Goal: Task Accomplishment & Management: Manage account settings

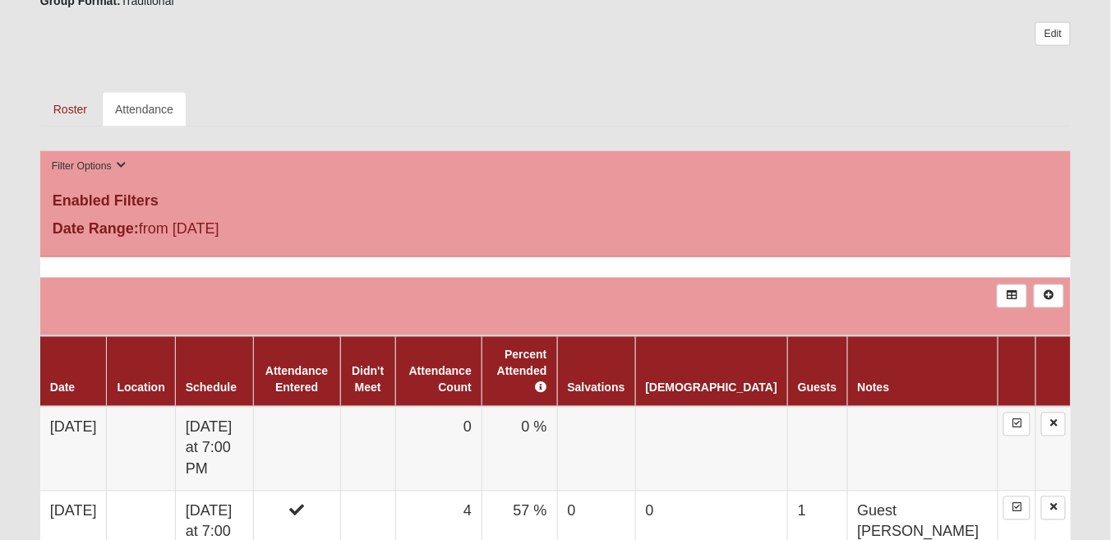
scroll to position [716, 0]
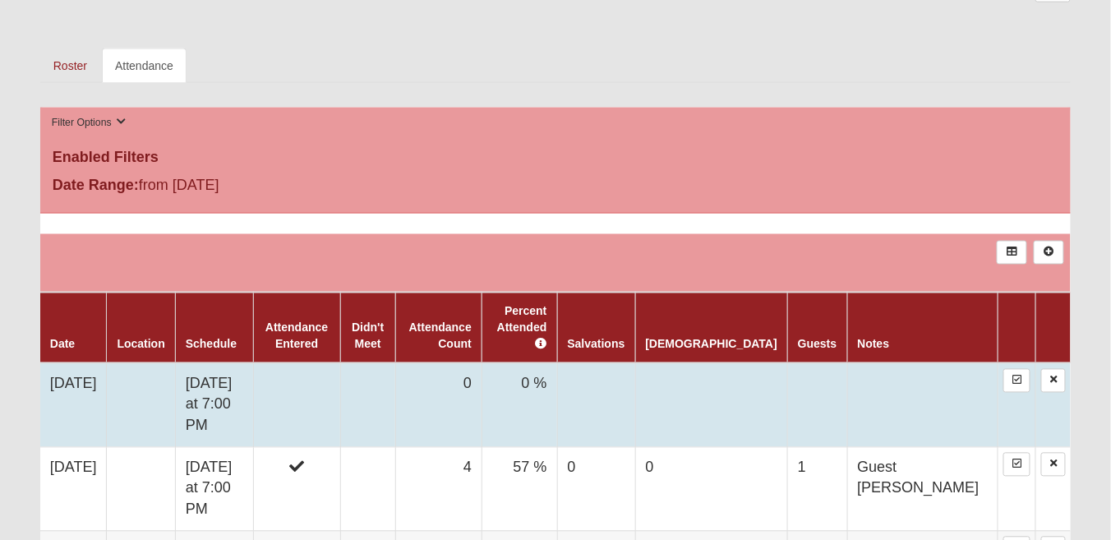
click at [90, 384] on td "8/12/2025" at bounding box center [73, 405] width 67 height 85
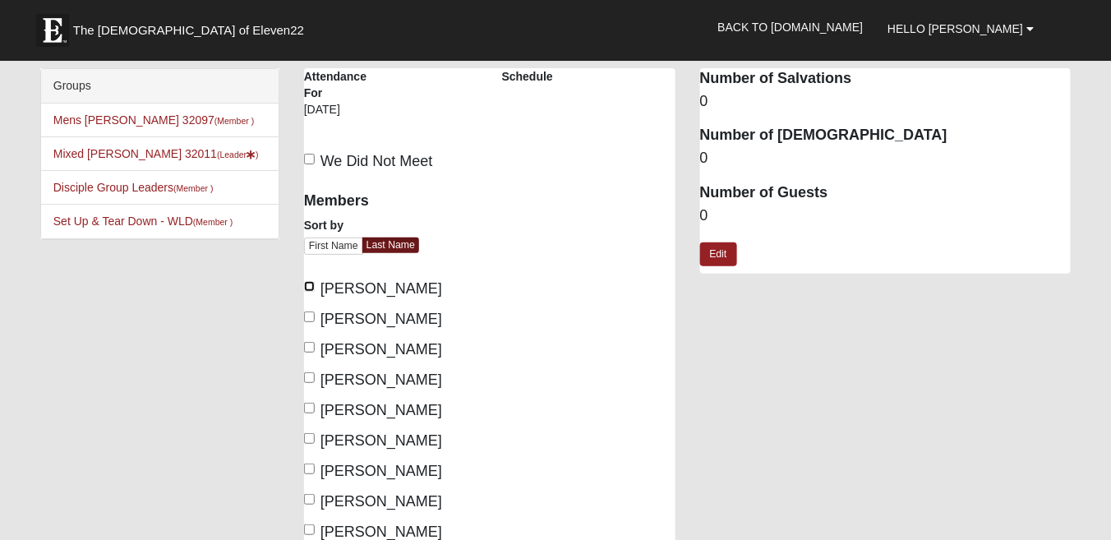
click at [309, 283] on input "Johnson, David" at bounding box center [309, 286] width 11 height 11
checkbox input "true"
click at [308, 311] on input "[PERSON_NAME]" at bounding box center [309, 316] width 11 height 11
checkbox input "true"
click at [308, 346] on input "Johnson, Roland" at bounding box center [309, 347] width 11 height 11
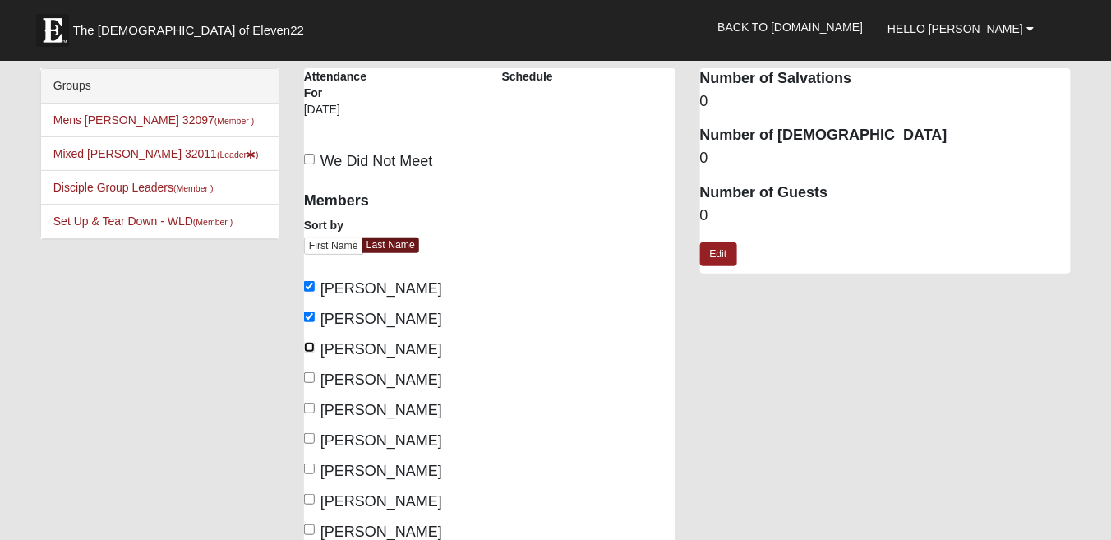
checkbox input "true"
click at [305, 375] on input "Johnson, Vicki" at bounding box center [309, 377] width 11 height 11
checkbox input "true"
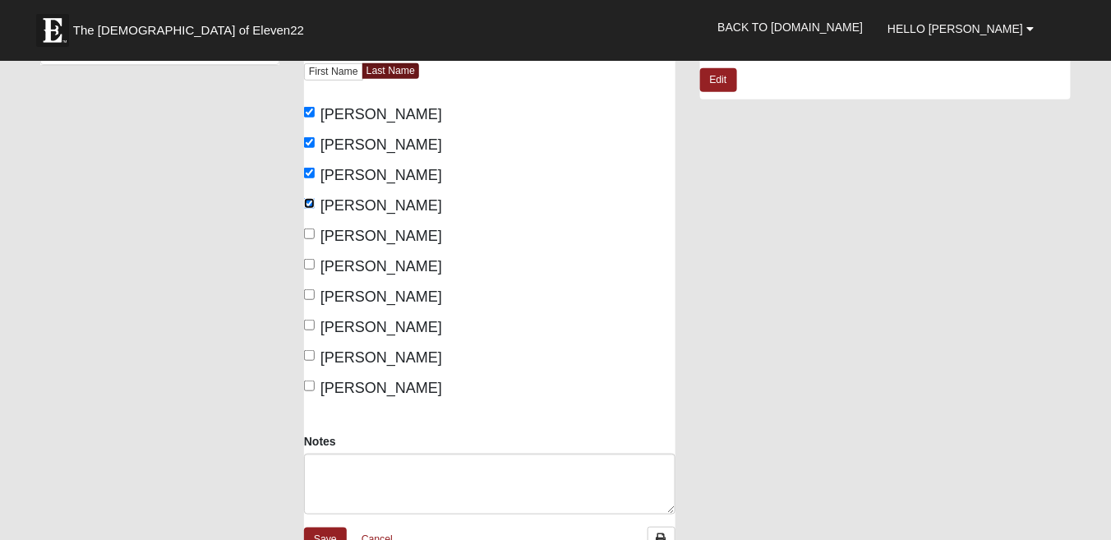
scroll to position [175, 0]
click at [308, 293] on input "Schock, Khris" at bounding box center [309, 293] width 11 height 11
checkbox input "true"
click at [307, 321] on input "Schock, Renee" at bounding box center [309, 324] width 11 height 11
checkbox input "true"
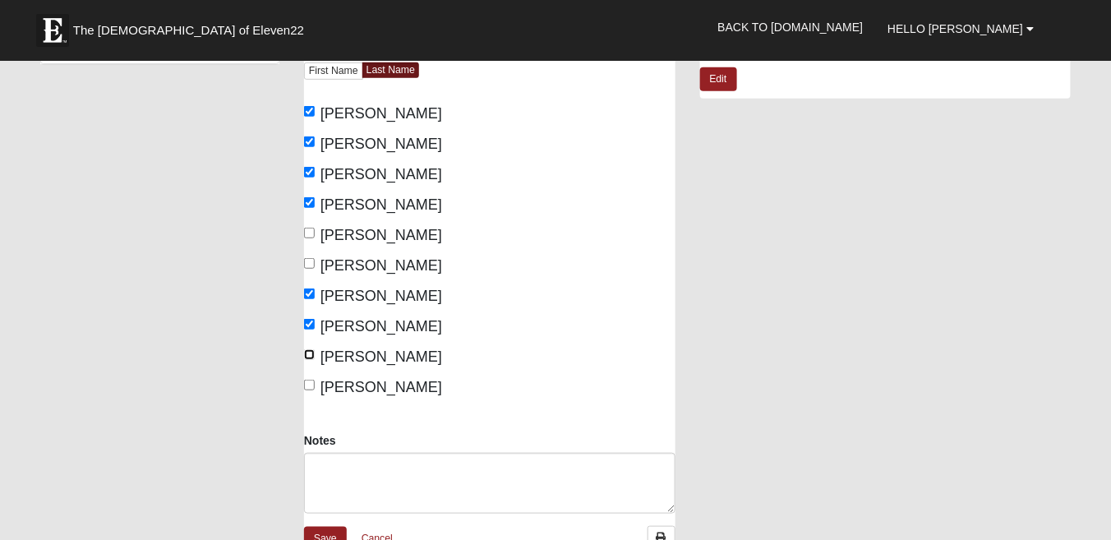
click at [309, 353] on input "Sherry, David" at bounding box center [309, 354] width 11 height 11
checkbox input "true"
click at [310, 382] on input "Sherry, Elizabeth" at bounding box center [309, 385] width 11 height 11
checkbox input "true"
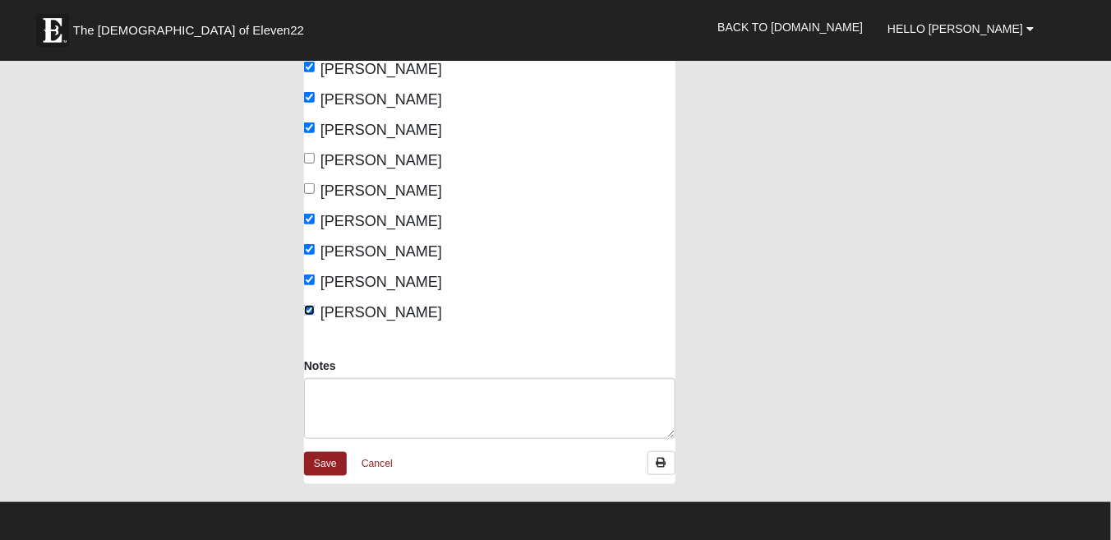
scroll to position [263, 0]
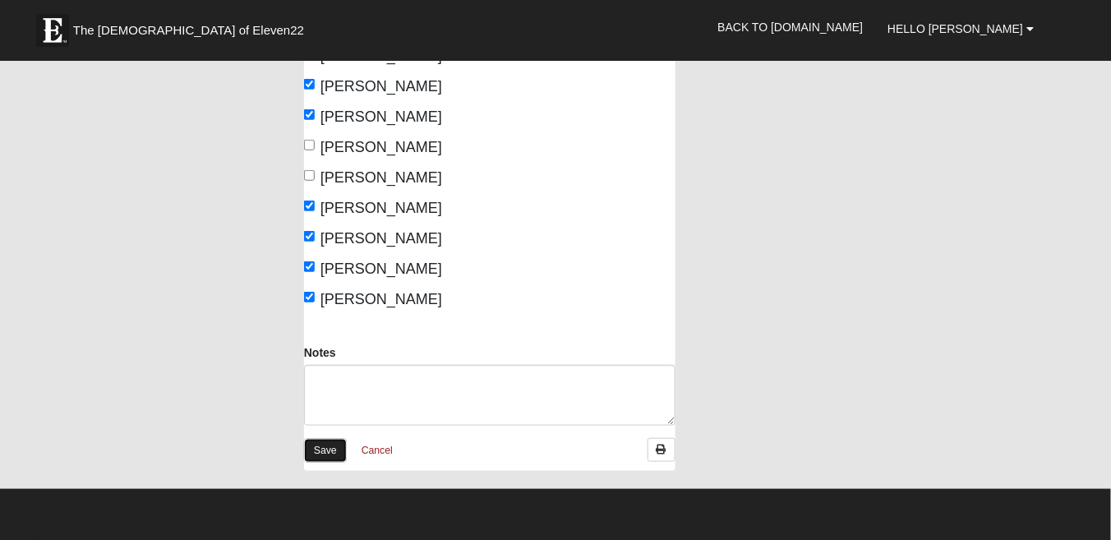
click at [325, 451] on link "Save" at bounding box center [325, 451] width 43 height 24
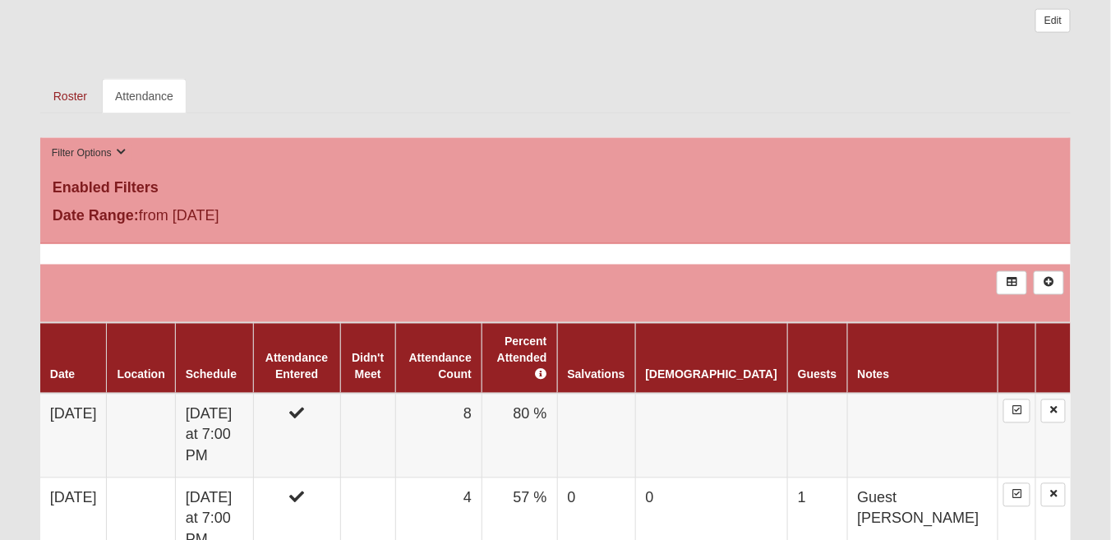
scroll to position [687, 0]
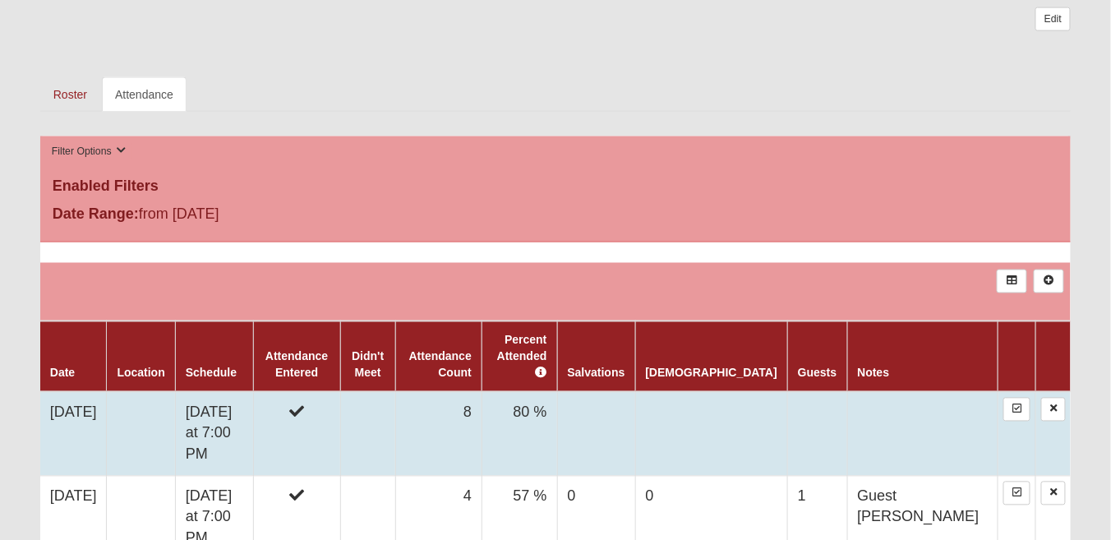
click at [98, 419] on td "[DATE]" at bounding box center [73, 434] width 67 height 85
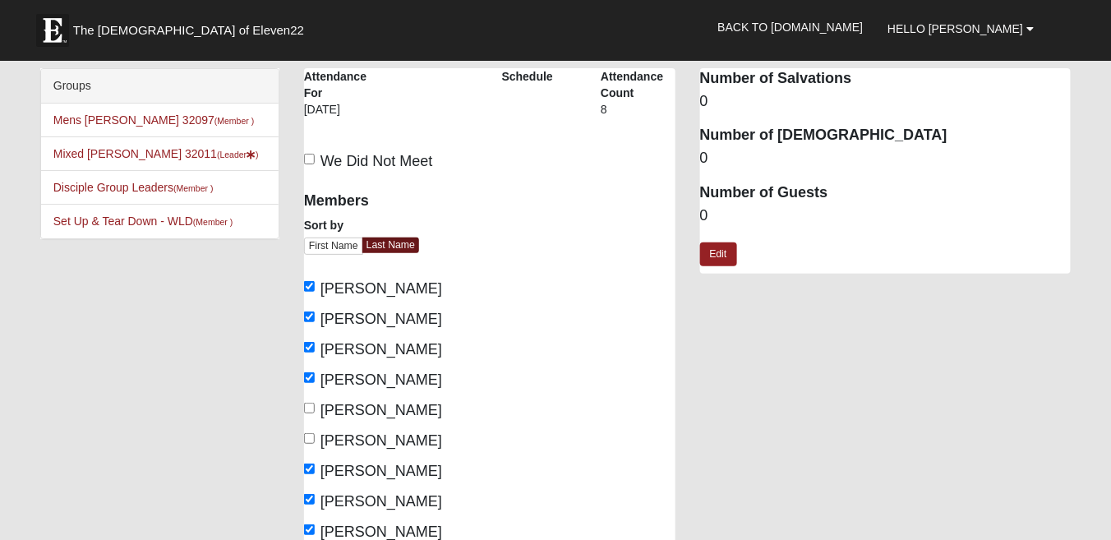
click at [901, 312] on div "Mixed [PERSON_NAME] 32011 Attendance Attendance For [DATE] Schedule Attendance …" at bounding box center [687, 409] width 791 height 682
click at [722, 264] on link "Edit" at bounding box center [718, 254] width 37 height 24
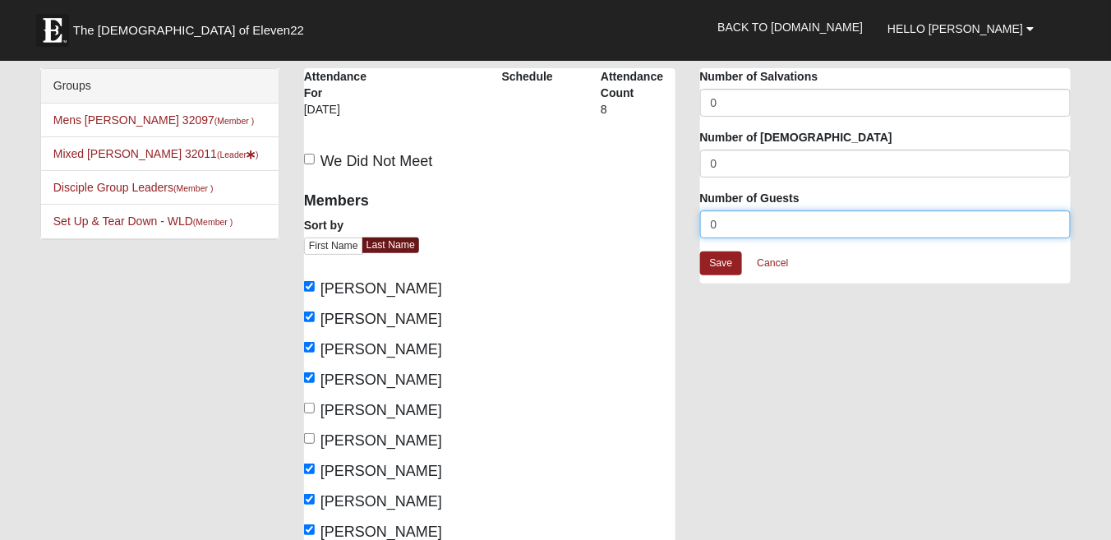
click at [723, 222] on input "0" at bounding box center [885, 224] width 371 height 28
type input "6"
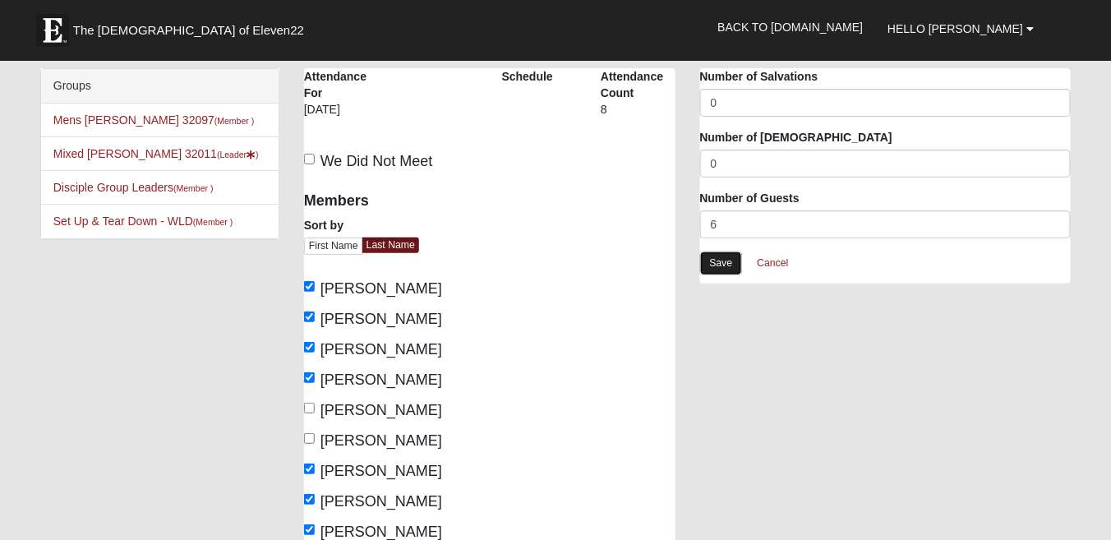
click at [724, 269] on link "Save" at bounding box center [721, 263] width 43 height 24
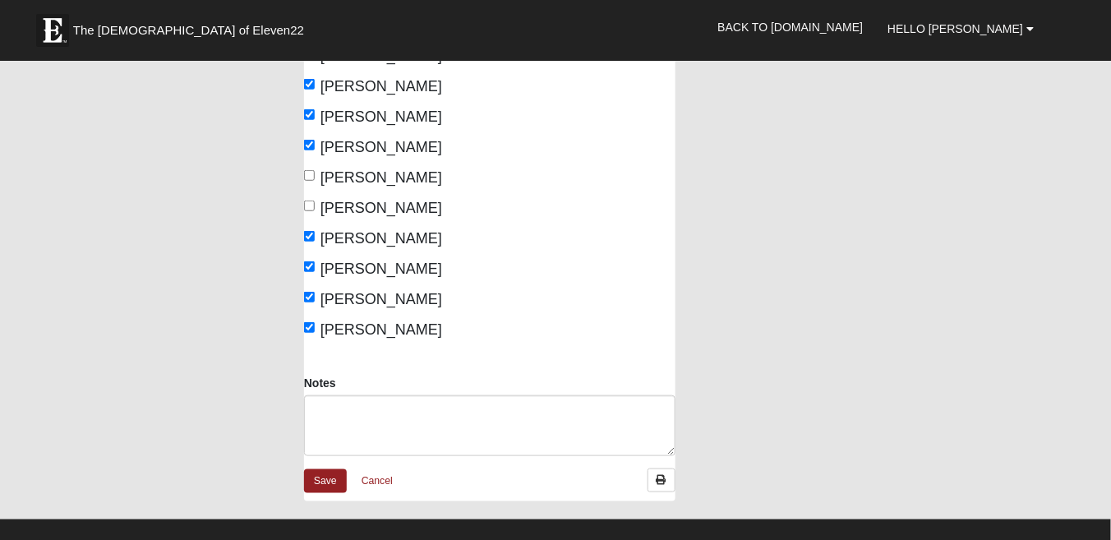
scroll to position [248, 0]
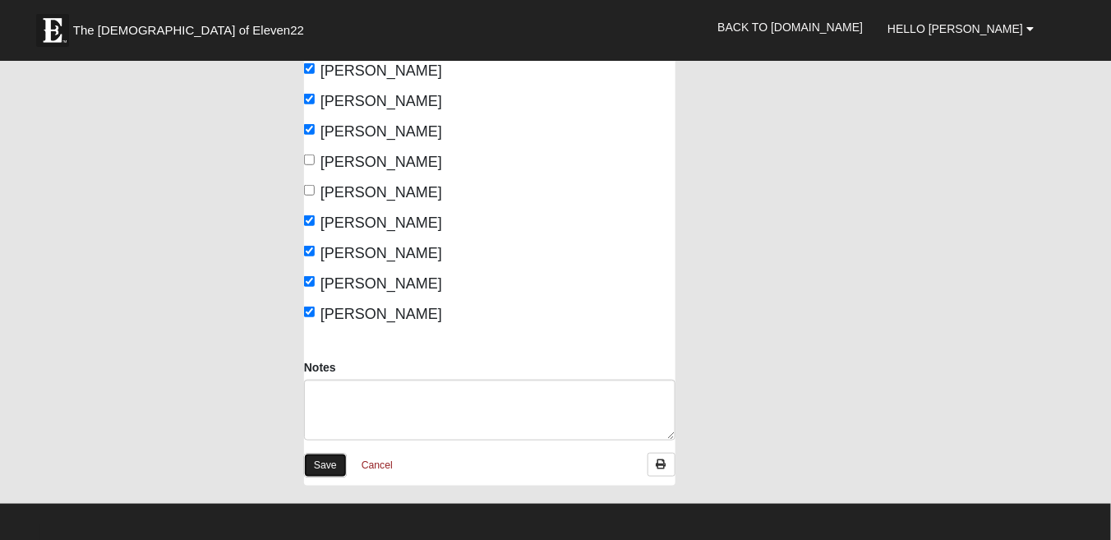
click at [330, 463] on link "Save" at bounding box center [325, 466] width 43 height 24
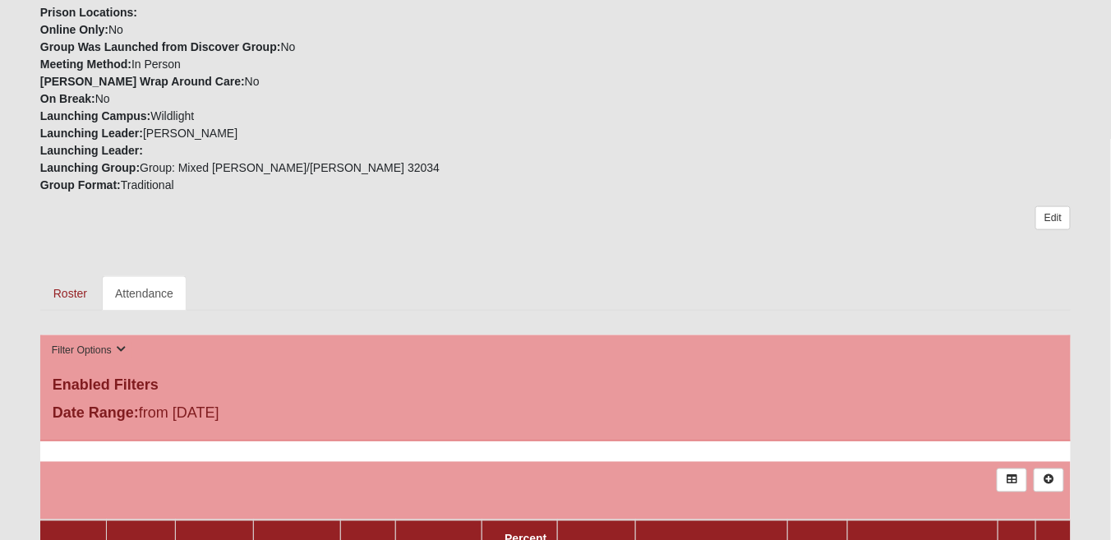
scroll to position [491, 0]
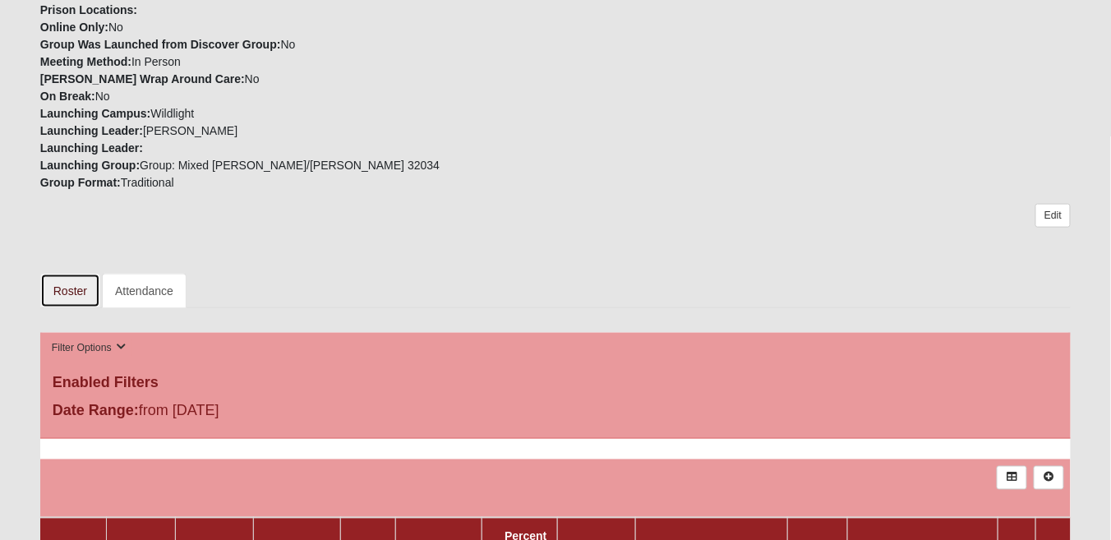
click at [71, 290] on link "Roster" at bounding box center [70, 291] width 60 height 35
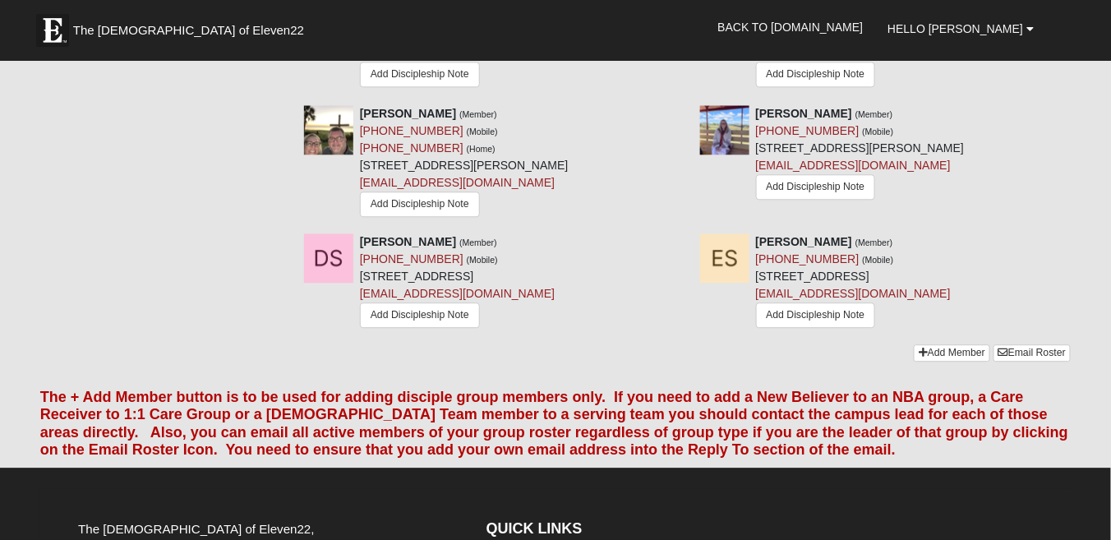
scroll to position [1110, 0]
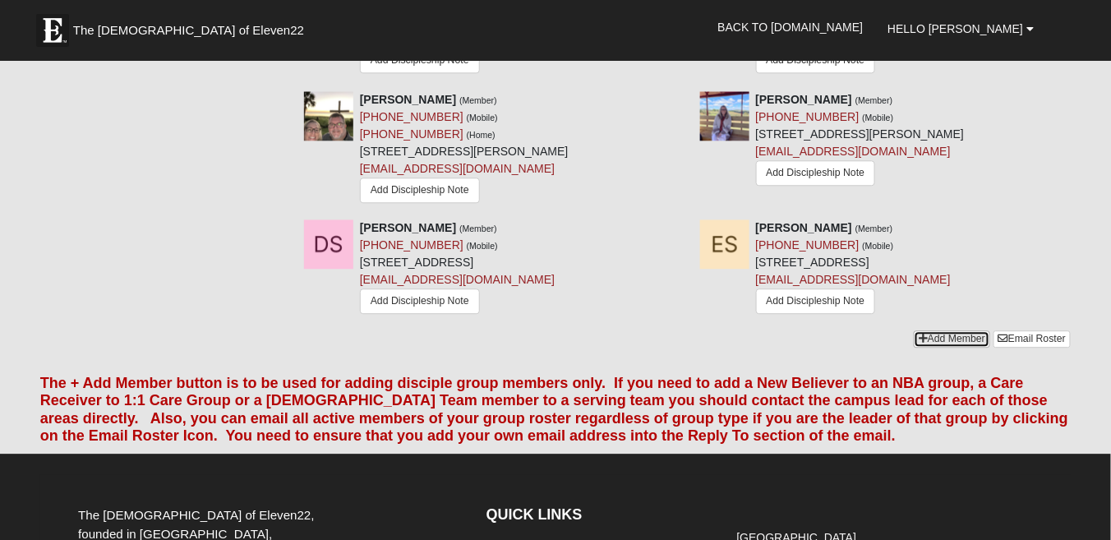
click at [953, 330] on link "Add Member" at bounding box center [952, 338] width 76 height 17
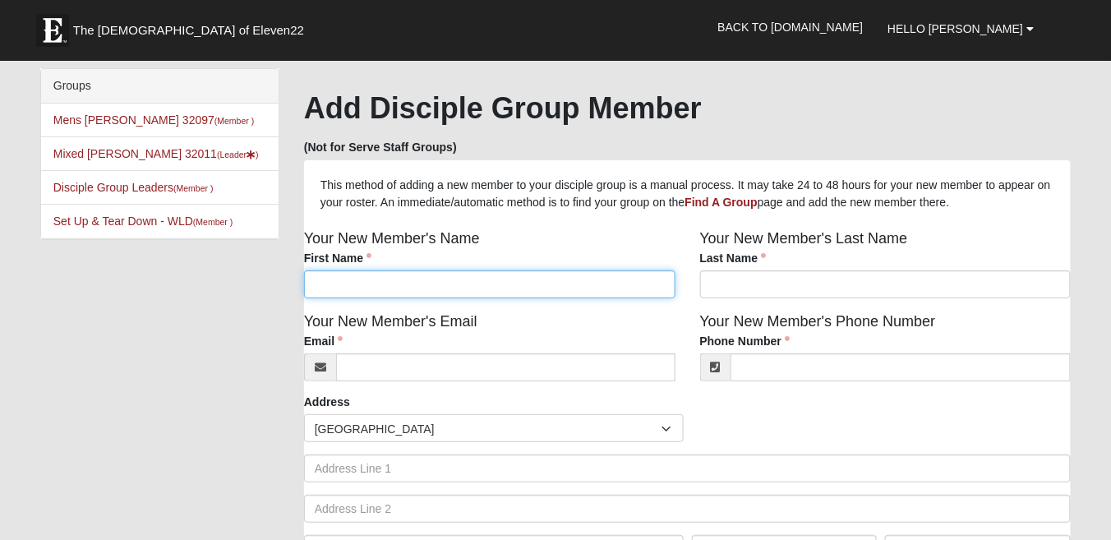
click at [344, 289] on input "First Name" at bounding box center [489, 284] width 371 height 28
type input "l"
type input "[PERSON_NAME]"
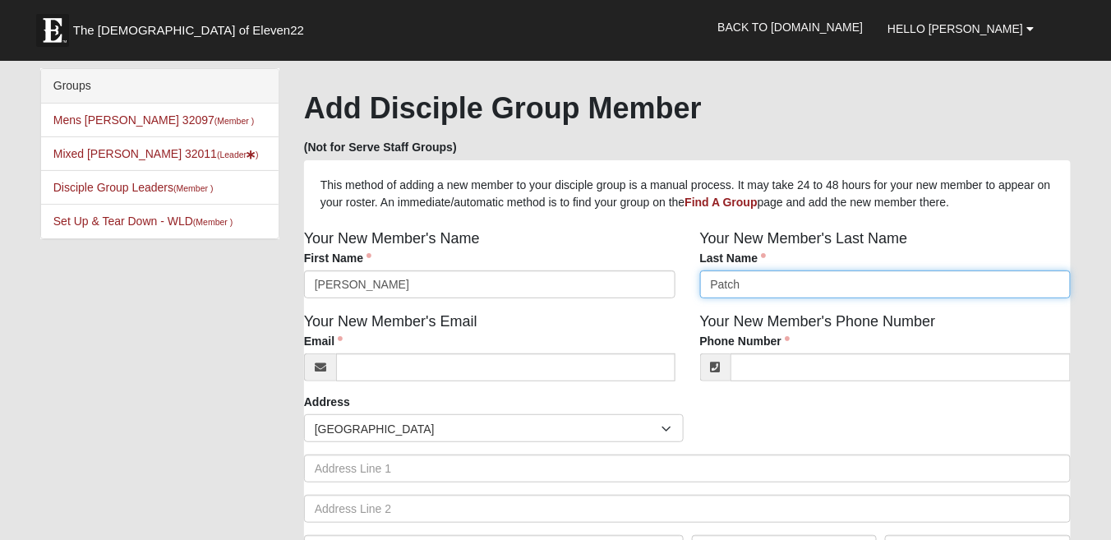
type input "Patch"
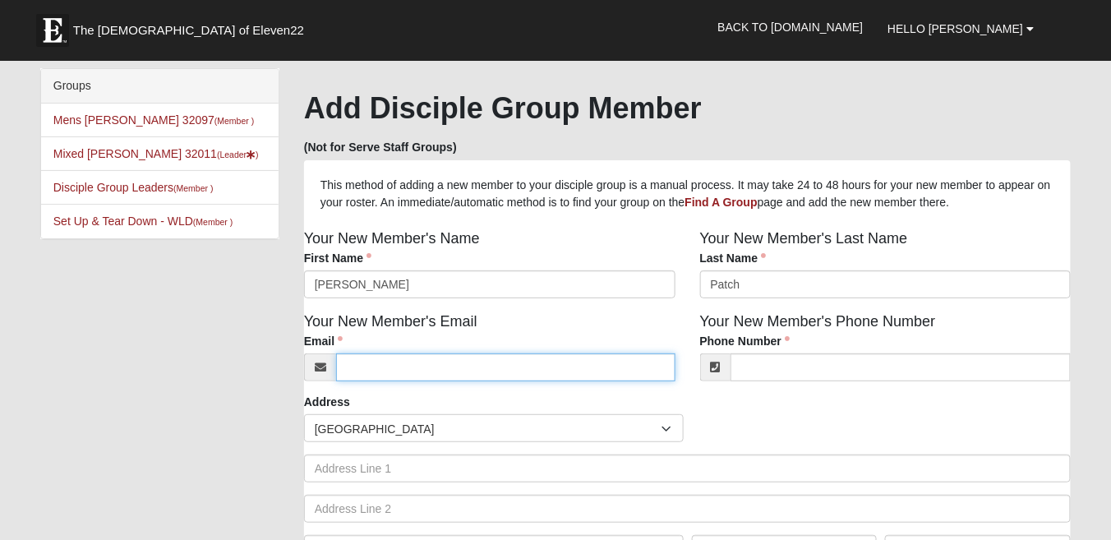
type input "l"
type input "[EMAIL_ADDRESS][DOMAIN_NAME]"
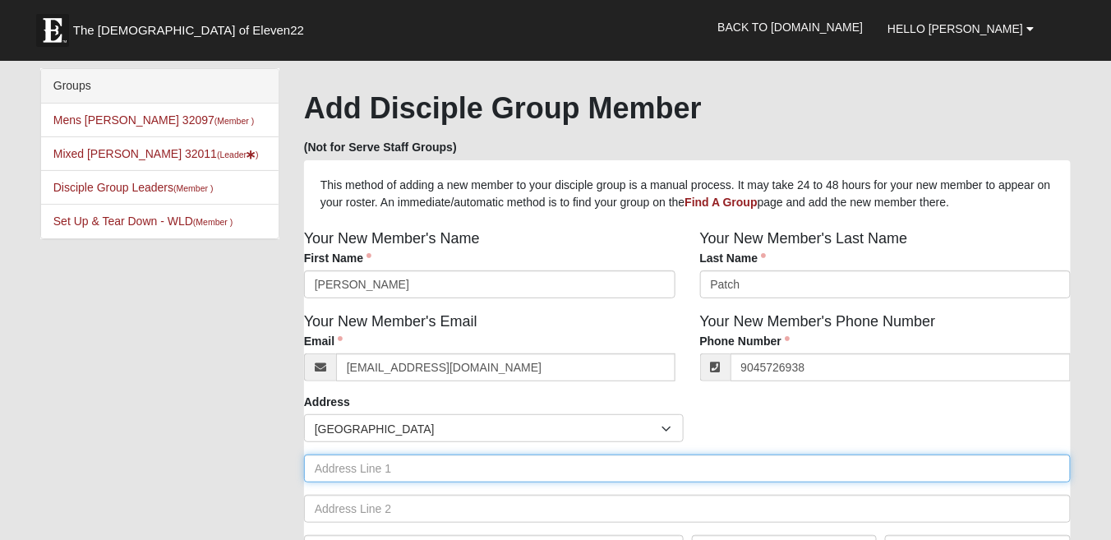
type input "[PHONE_NUMBER]"
click at [369, 466] on input "text" at bounding box center [687, 468] width 767 height 28
type input "[STREET_ADDRESS][PERSON_NAME]"
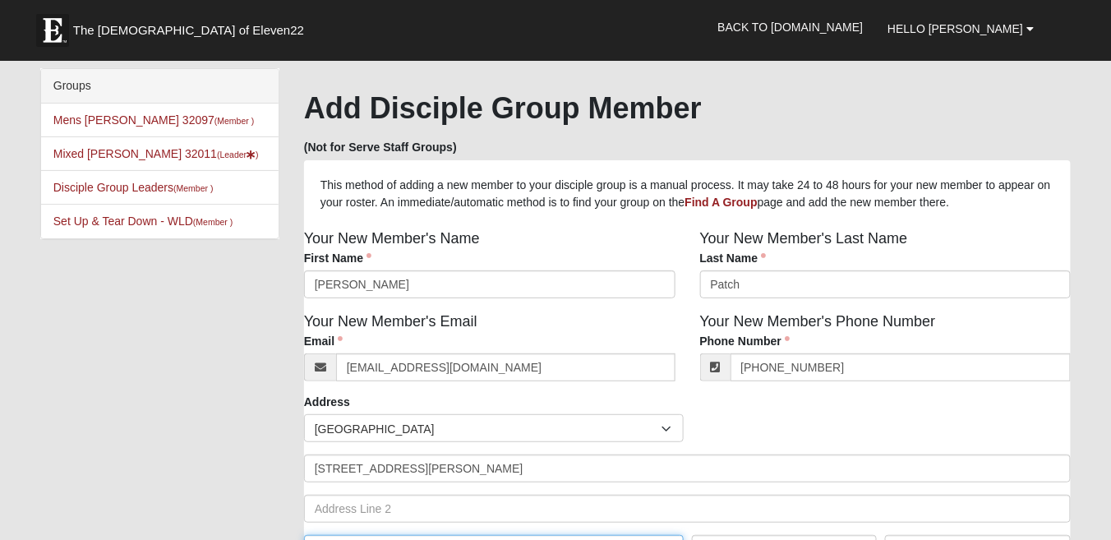
scroll to position [24, 0]
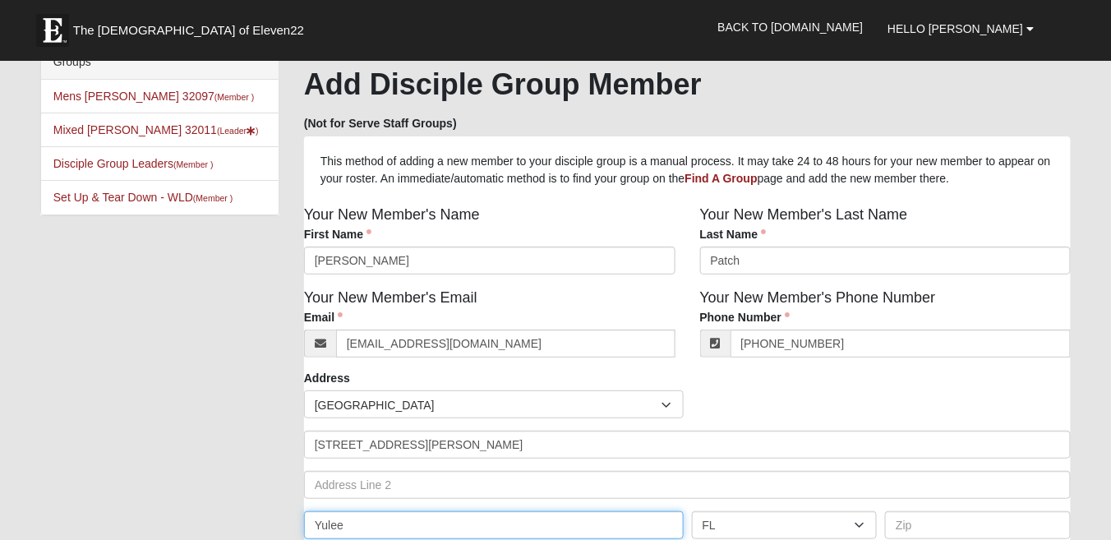
type input "Yulee"
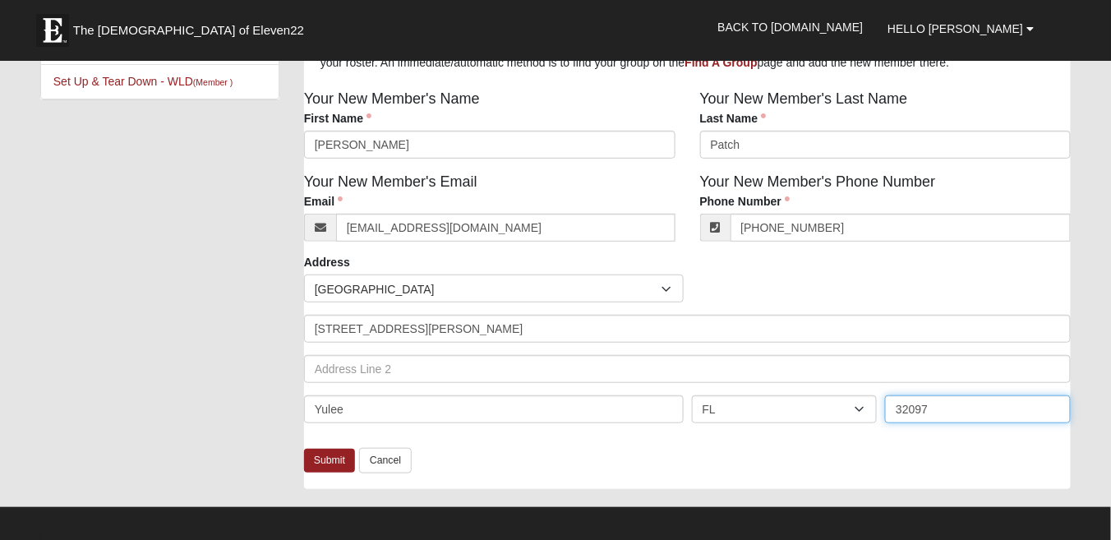
scroll to position [155, 0]
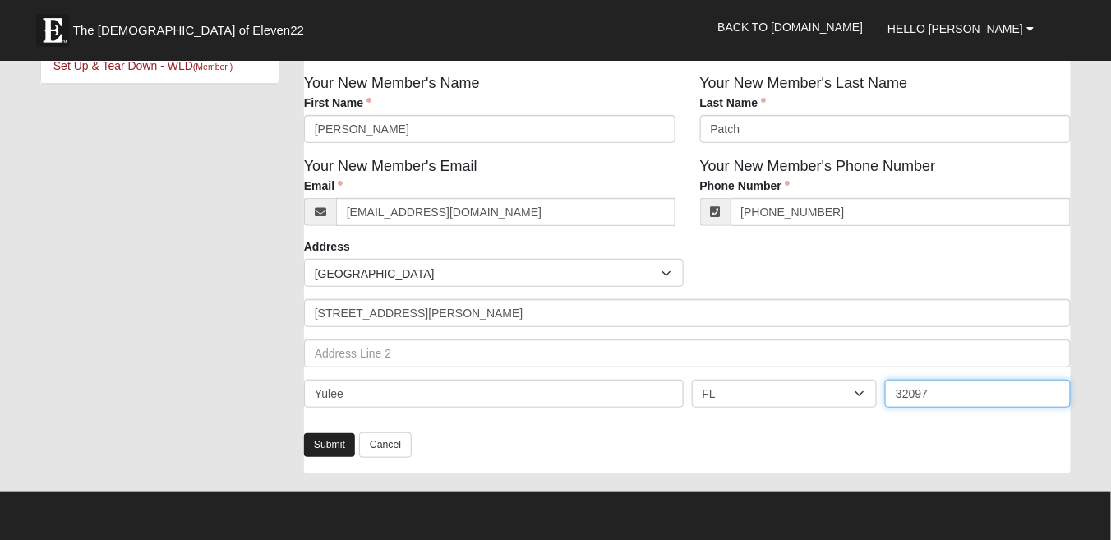
type input "32097"
click at [337, 450] on link "Submit" at bounding box center [329, 445] width 51 height 24
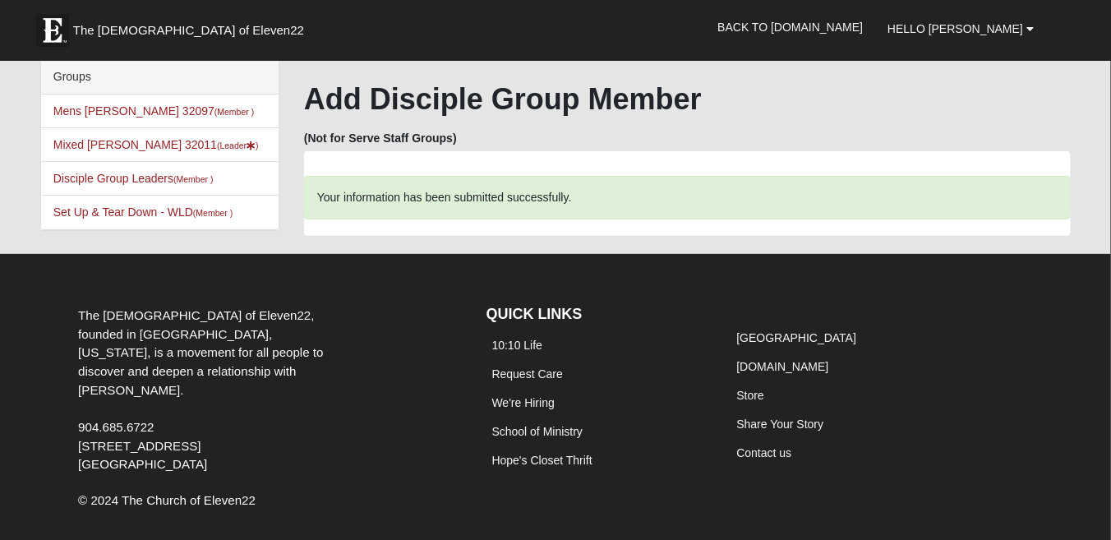
scroll to position [0, 0]
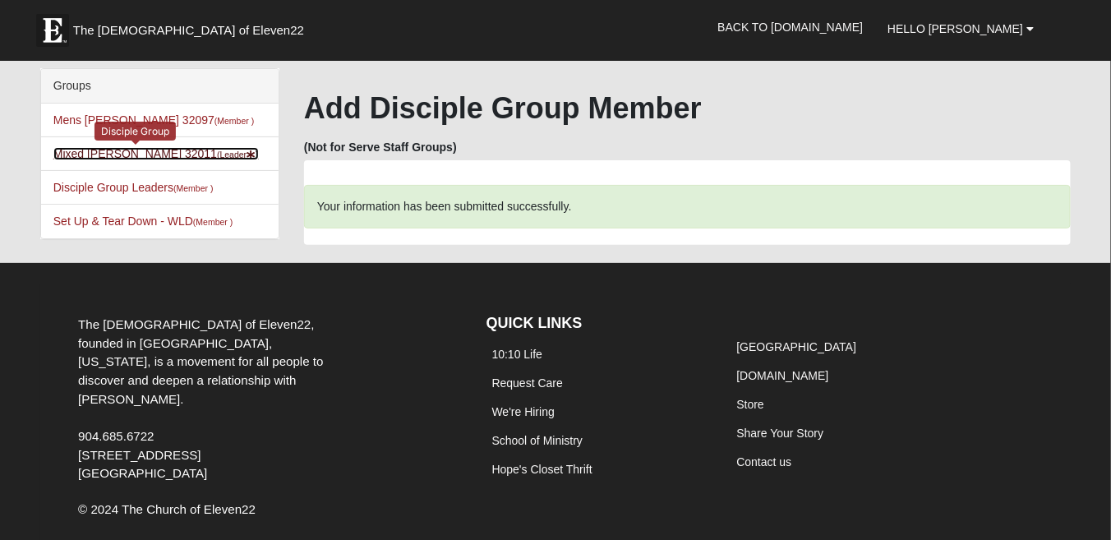
click at [79, 151] on link "Mixed [PERSON_NAME] 32011 (Leader )" at bounding box center [155, 153] width 205 height 13
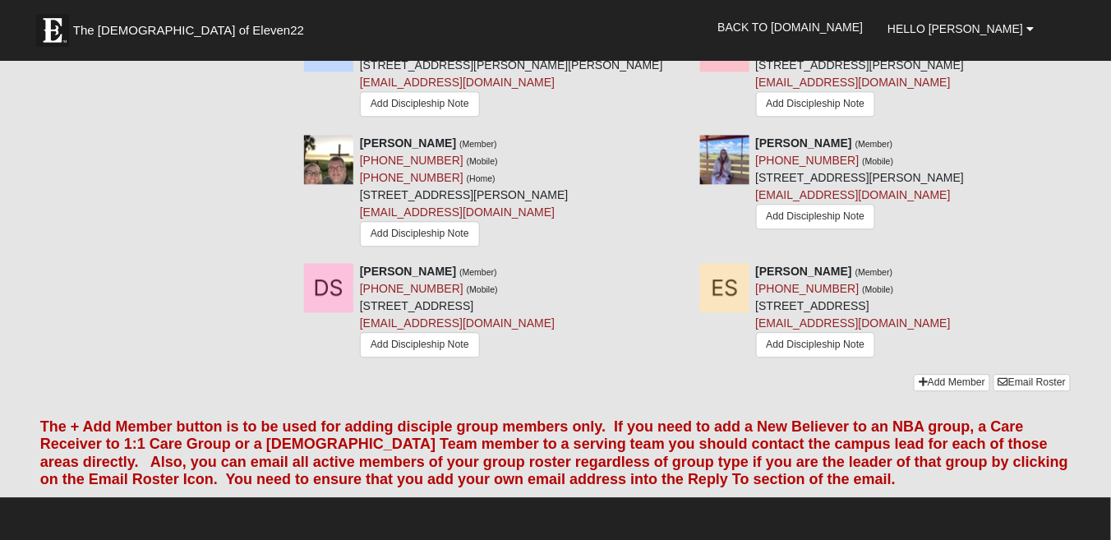
scroll to position [1066, 0]
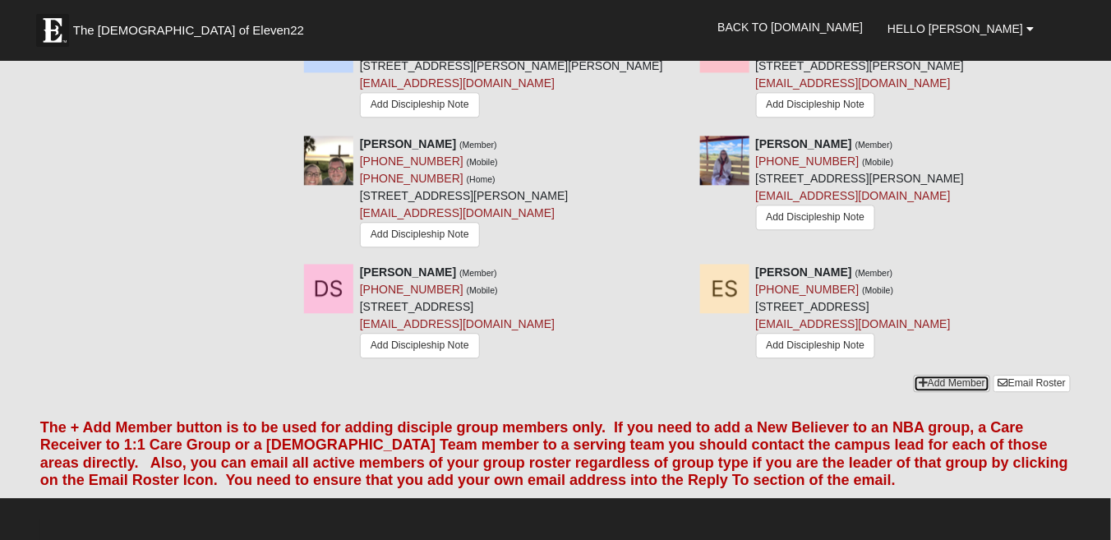
click at [945, 375] on link "Add Member" at bounding box center [952, 383] width 76 height 17
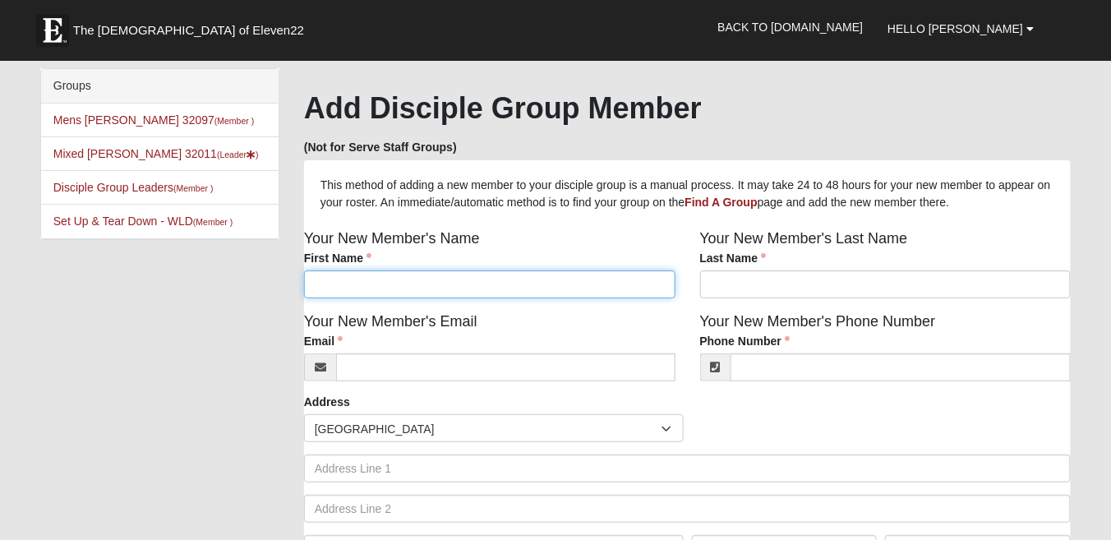
click at [352, 283] on input "First Name" at bounding box center [489, 284] width 371 height 28
type input "Yvette"
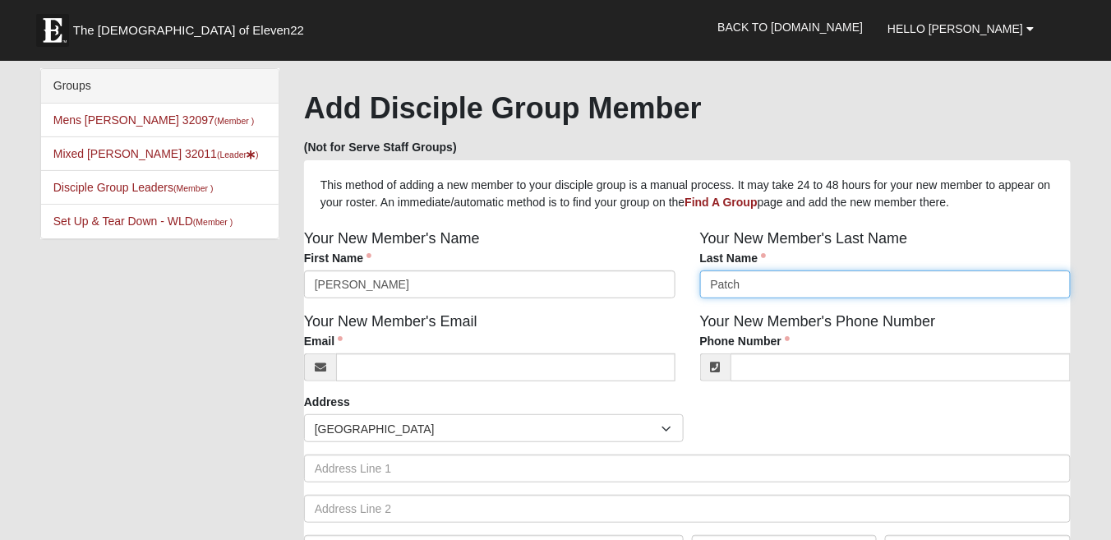
type input "Patch"
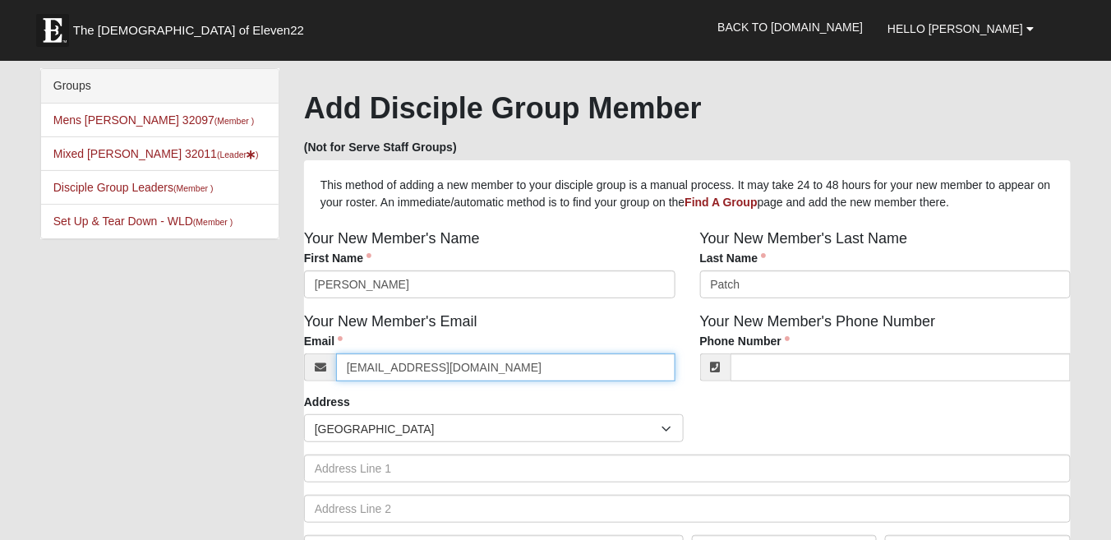
type input "klpatchjr@icloud.com"
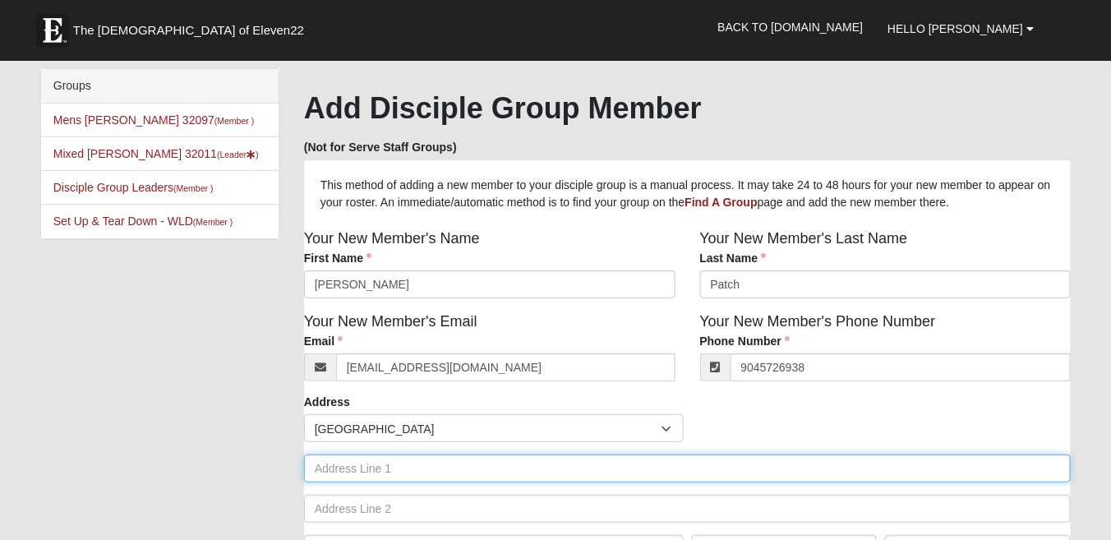
type input "(904) 572-6938"
click at [360, 473] on input "text" at bounding box center [687, 468] width 767 height 28
type input "144 Salsbury St"
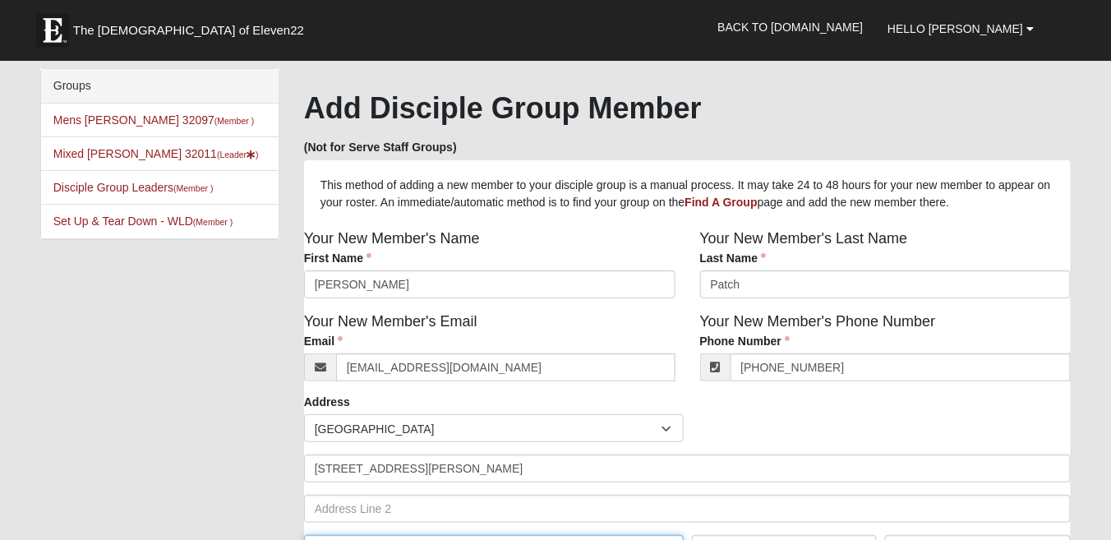
scroll to position [24, 0]
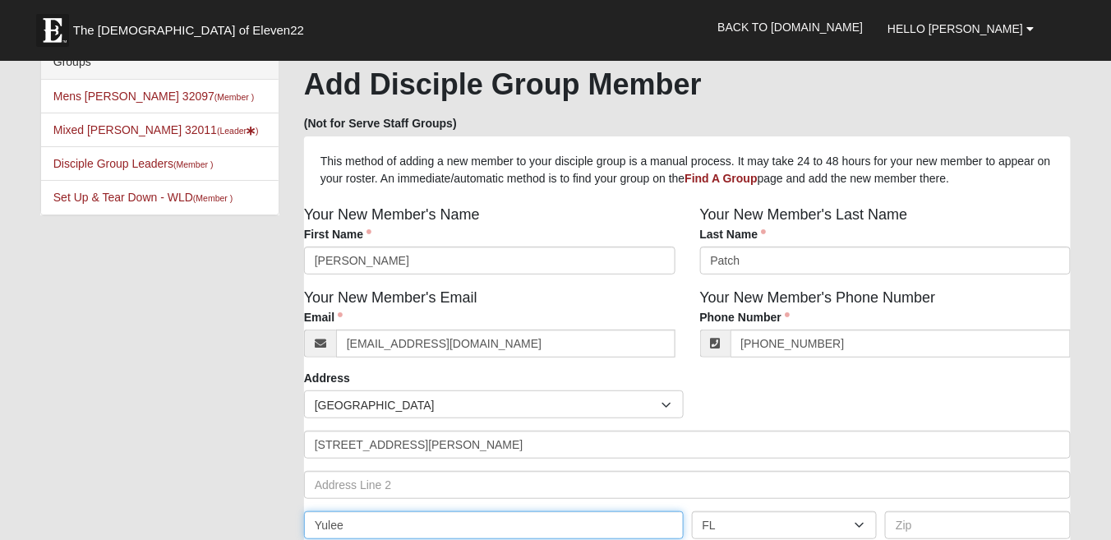
type input "Yulee"
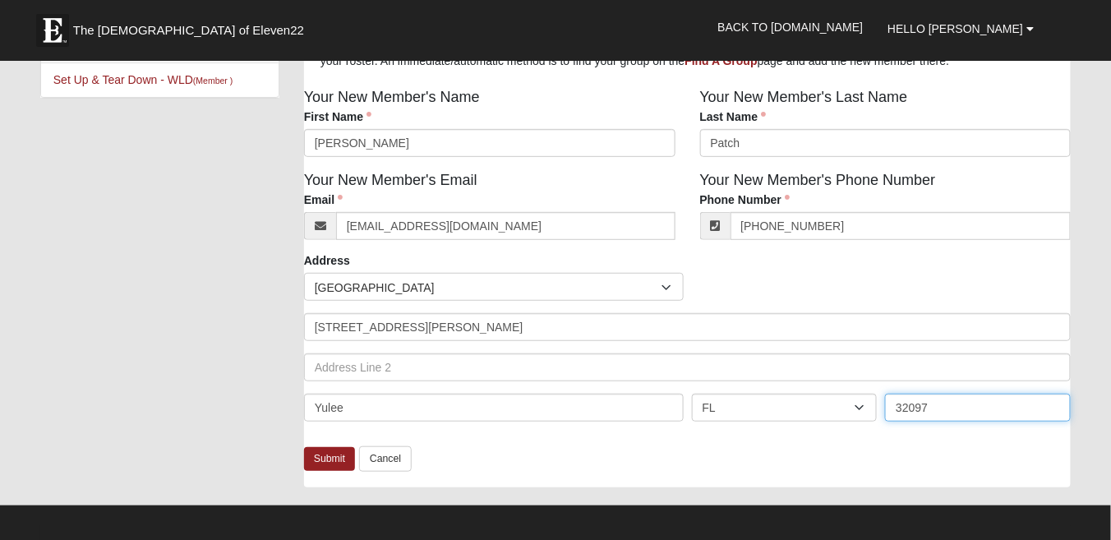
scroll to position [155, 0]
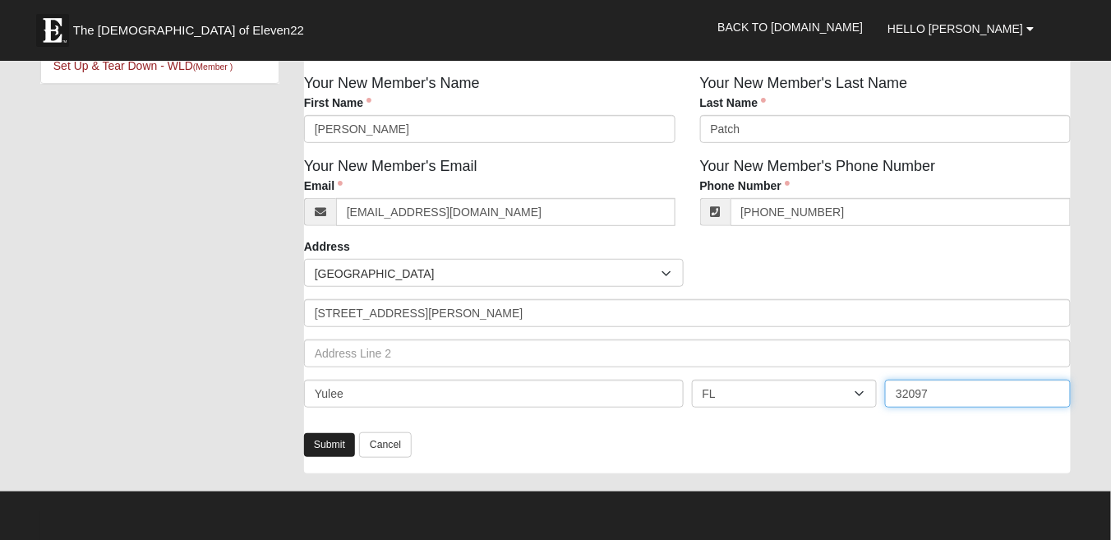
type input "32097"
click at [324, 445] on link "Submit" at bounding box center [329, 445] width 51 height 24
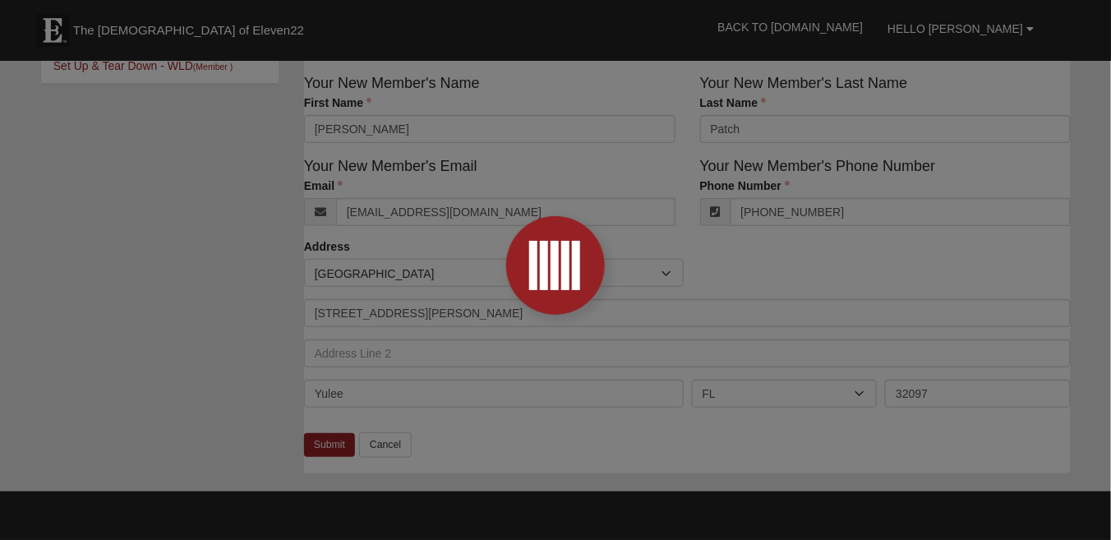
scroll to position [53, 0]
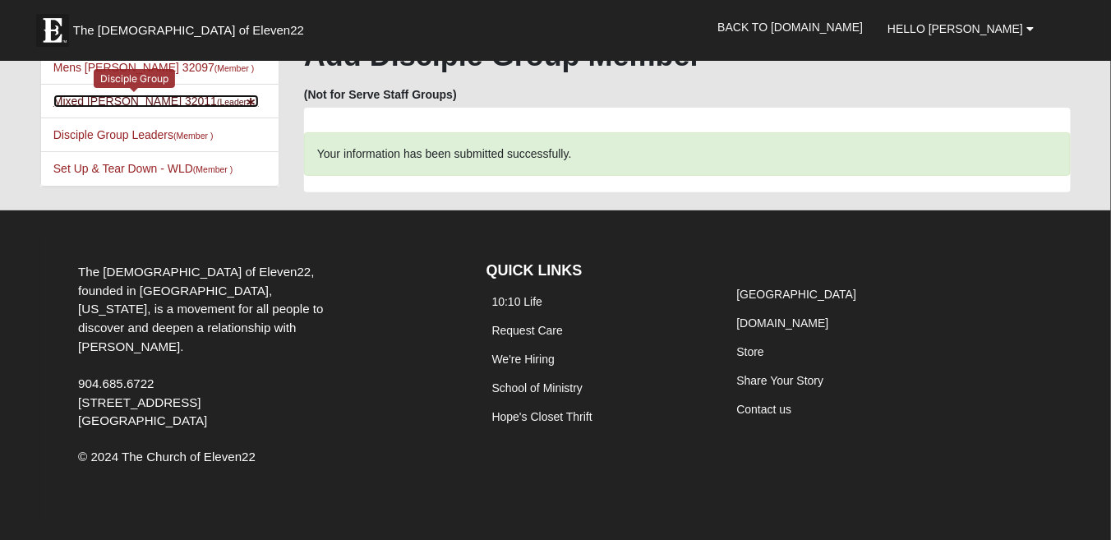
click at [80, 98] on link "Mixed Johnson 32011 (Leader )" at bounding box center [155, 101] width 205 height 13
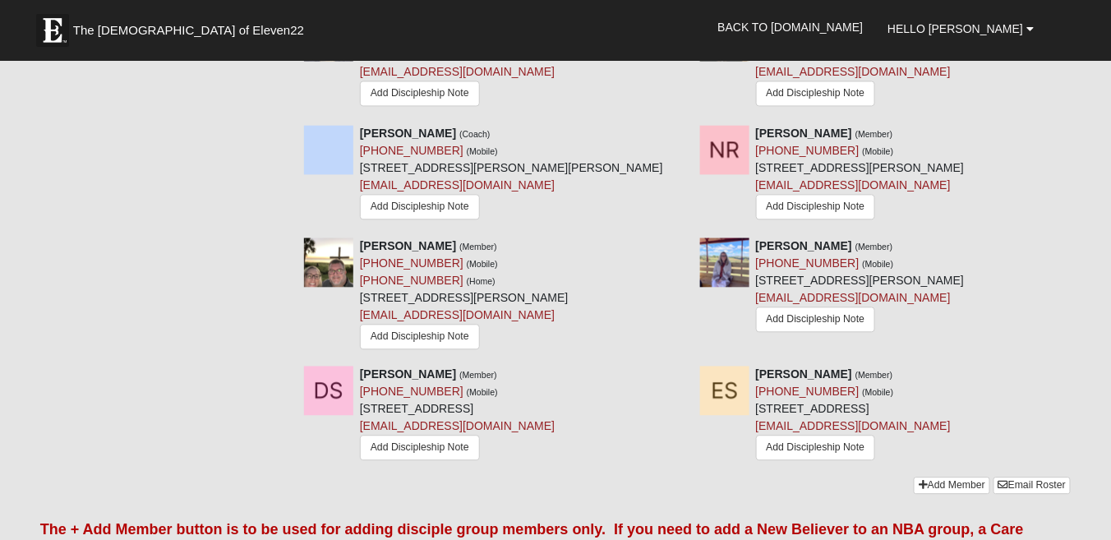
scroll to position [994, 0]
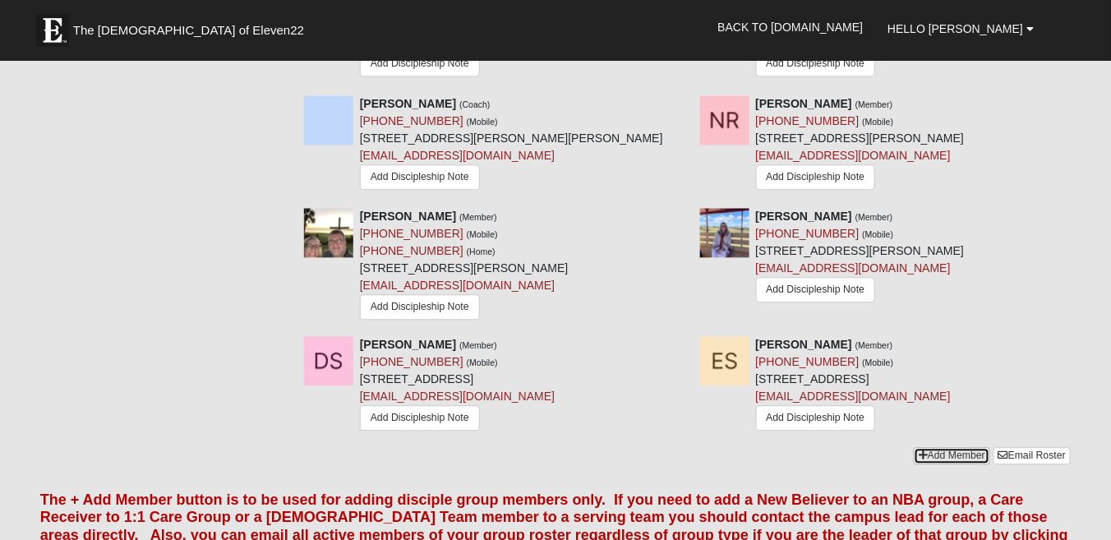
click at [934, 447] on link "Add Member" at bounding box center [952, 455] width 76 height 17
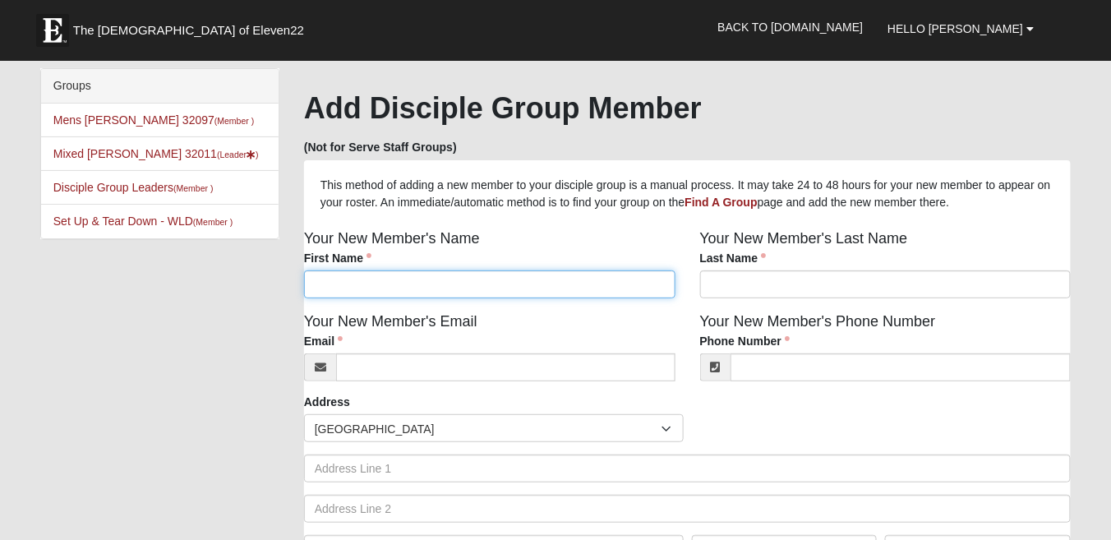
click at [414, 285] on input "First Name" at bounding box center [489, 284] width 371 height 28
type input "[PERSON_NAME]"
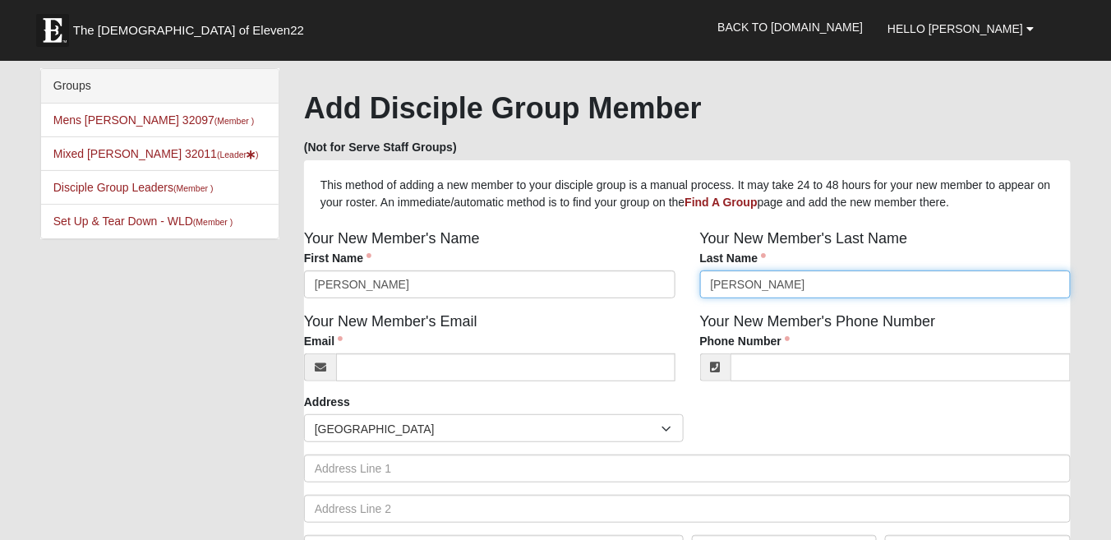
type input "[PERSON_NAME]"
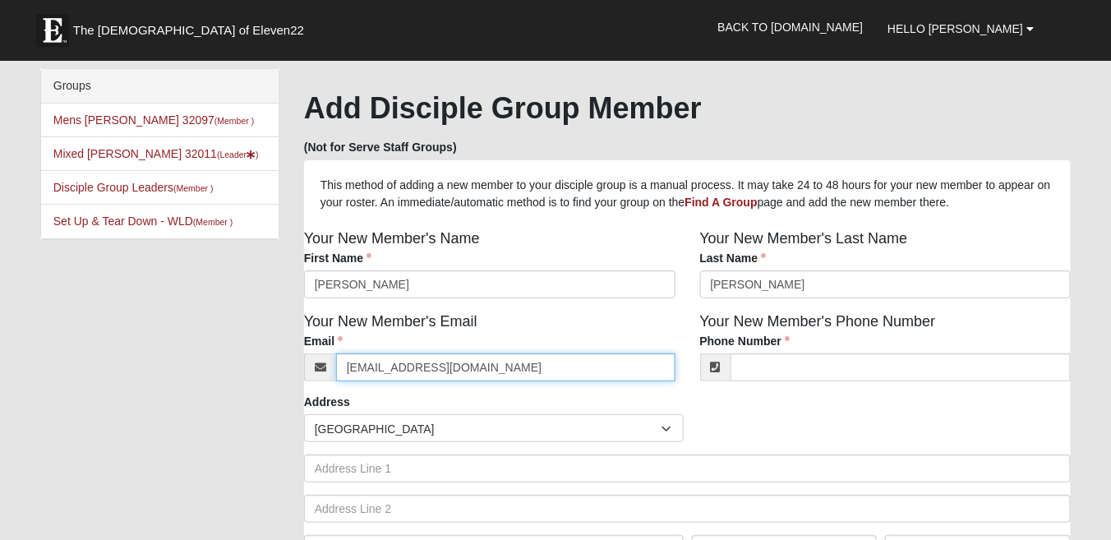
type input "[EMAIL_ADDRESS][DOMAIN_NAME]"
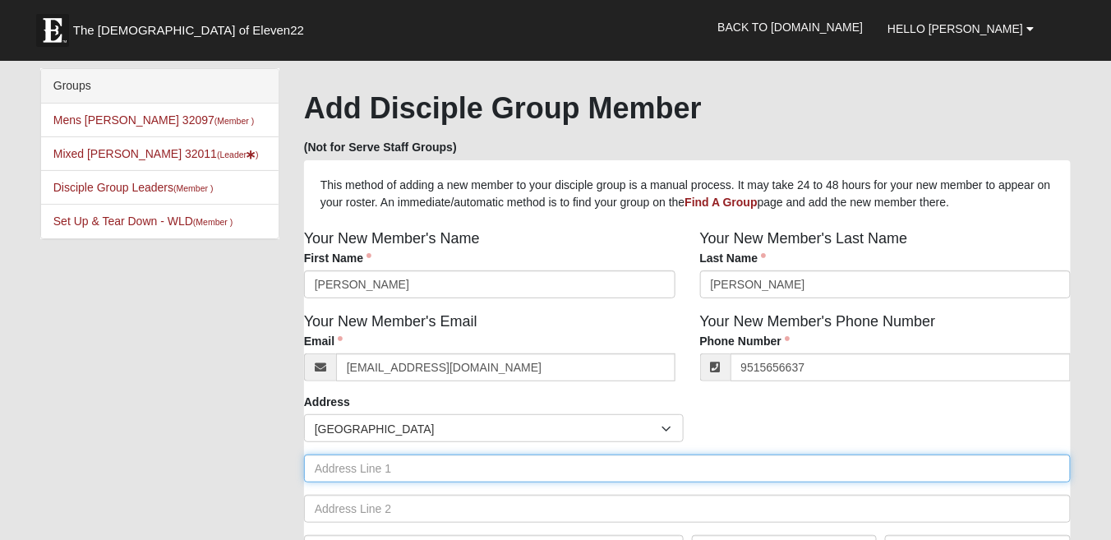
type input "[PHONE_NUMBER]"
click at [413, 472] on input "text" at bounding box center [687, 468] width 767 height 28
type input "[STREET_ADDRESS]"
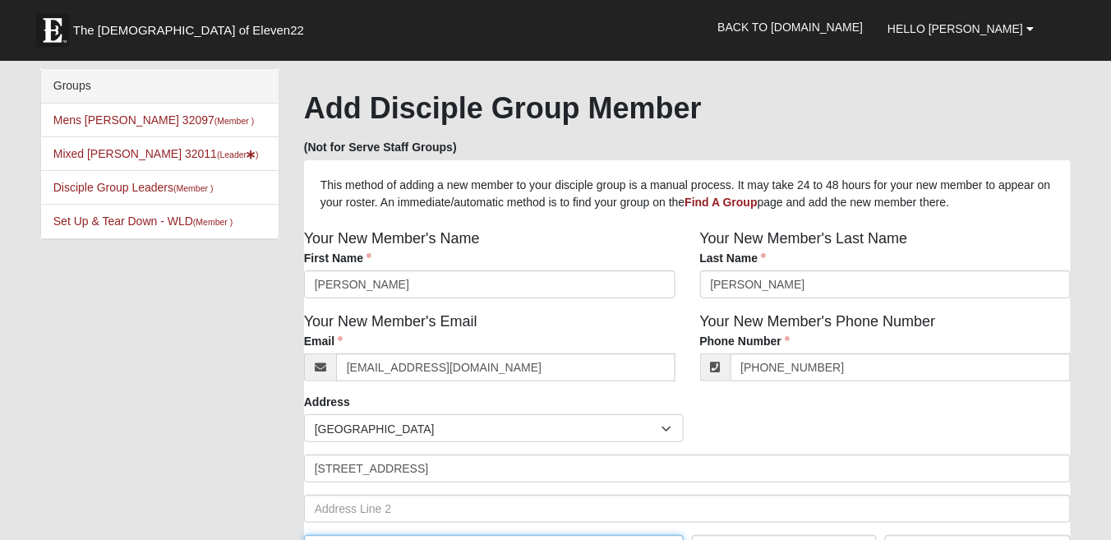
scroll to position [24, 0]
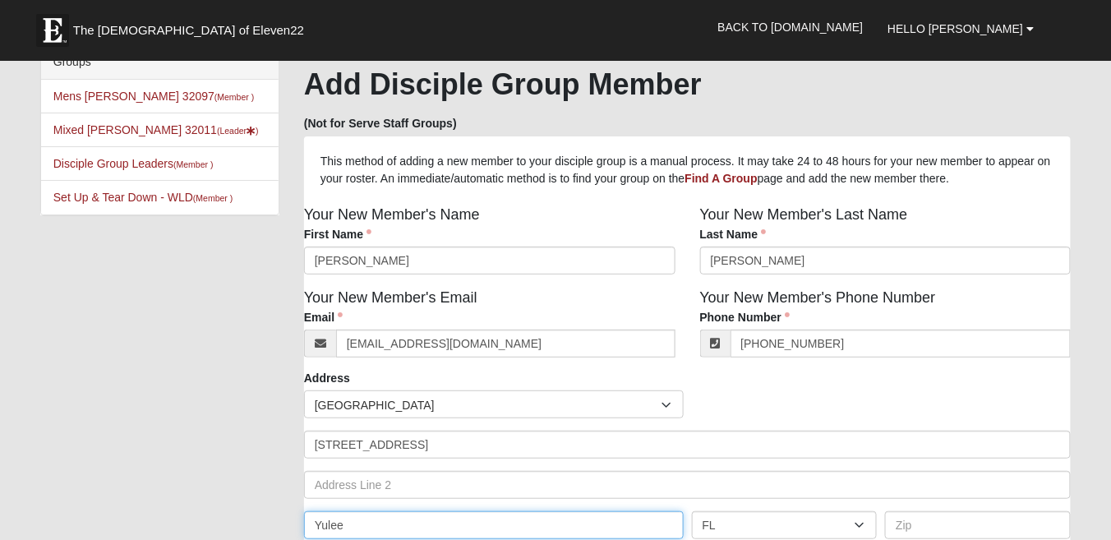
type input "Yulee"
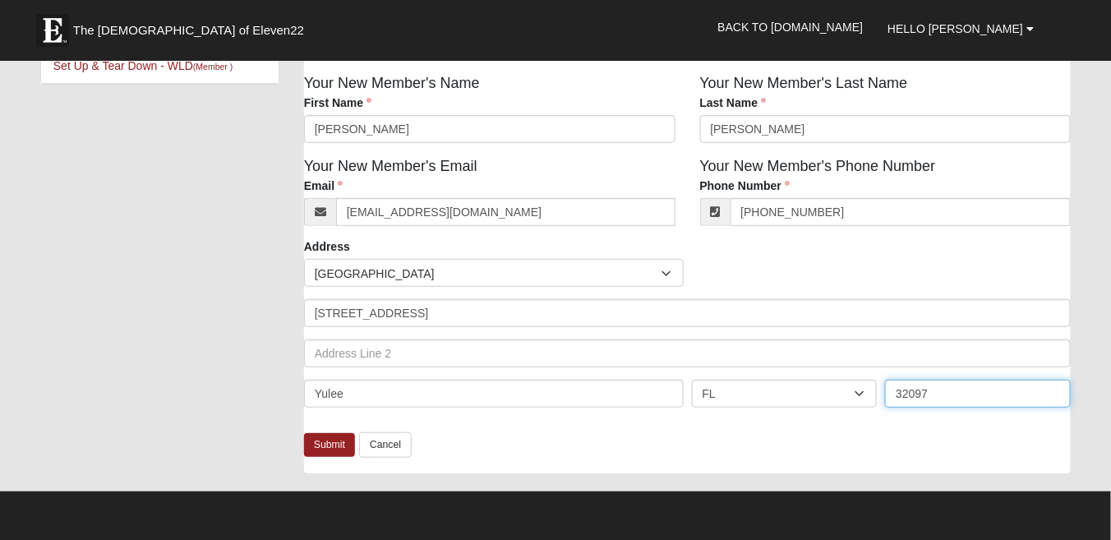
scroll to position [199, 0]
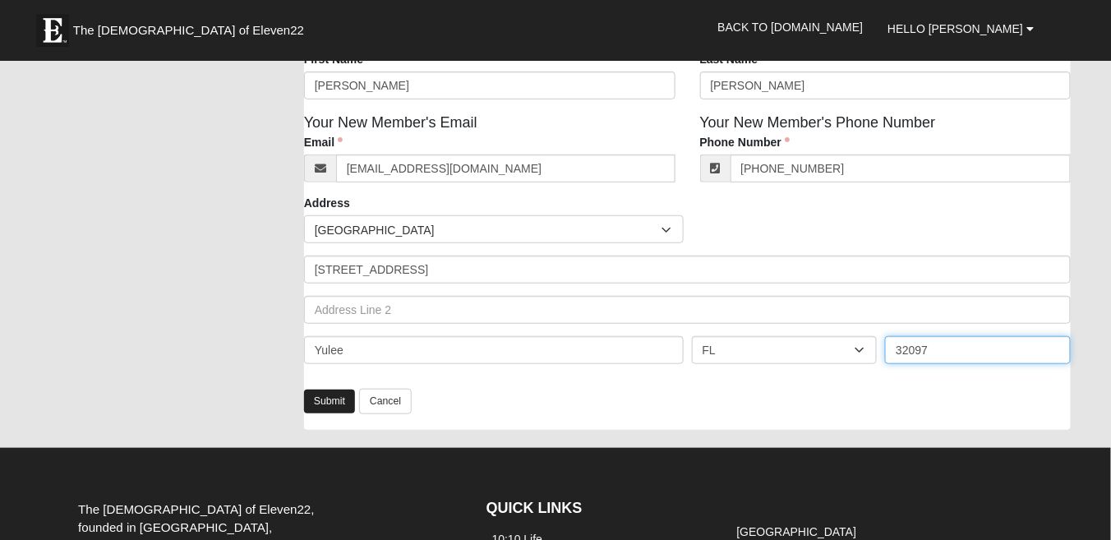
type input "32097"
click at [336, 406] on link "Submit" at bounding box center [329, 402] width 51 height 24
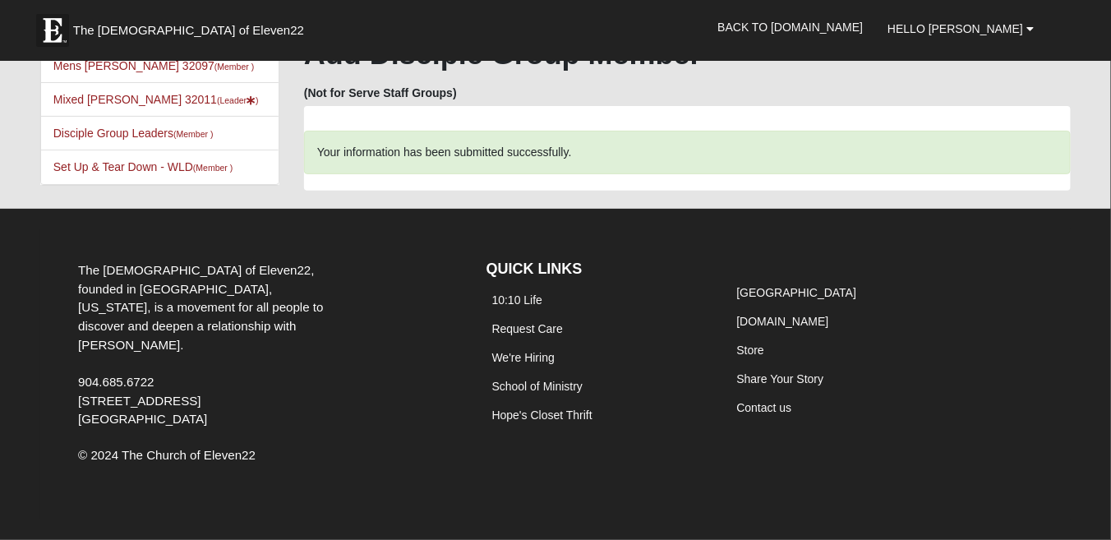
scroll to position [53, 0]
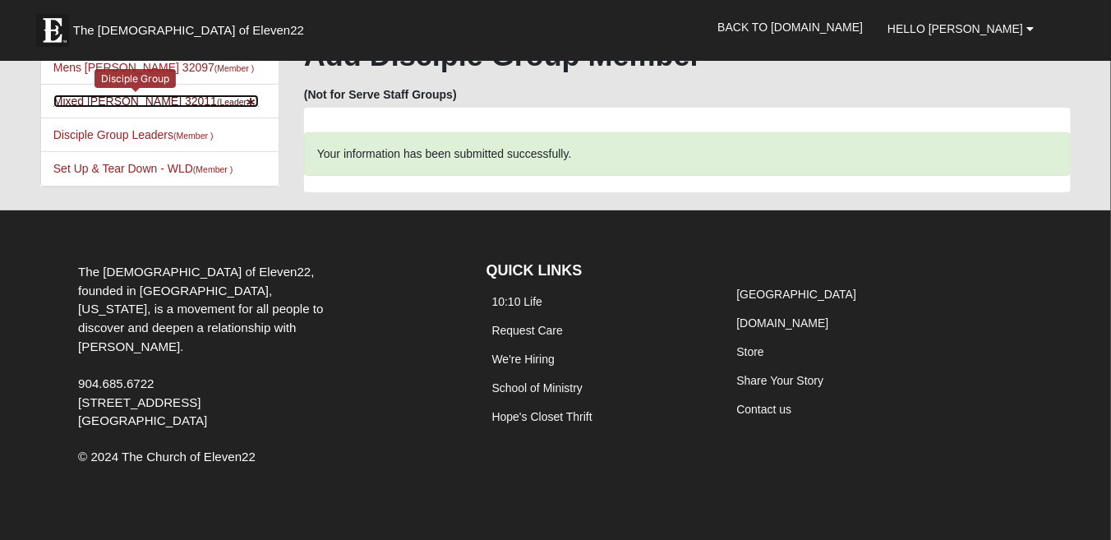
click at [108, 102] on link "Mixed [PERSON_NAME] 32011 (Leader )" at bounding box center [155, 101] width 205 height 13
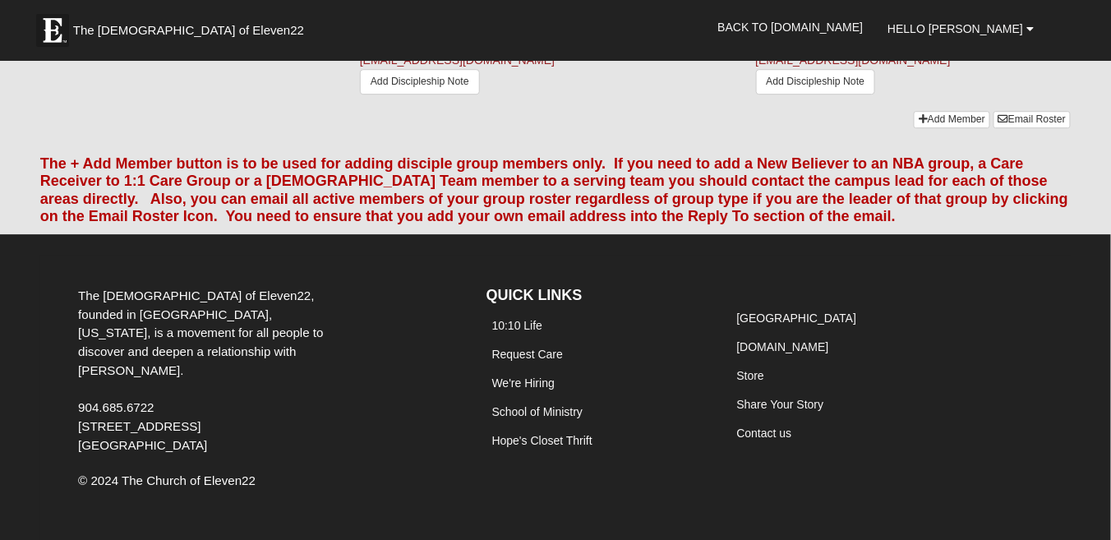
scroll to position [970, 0]
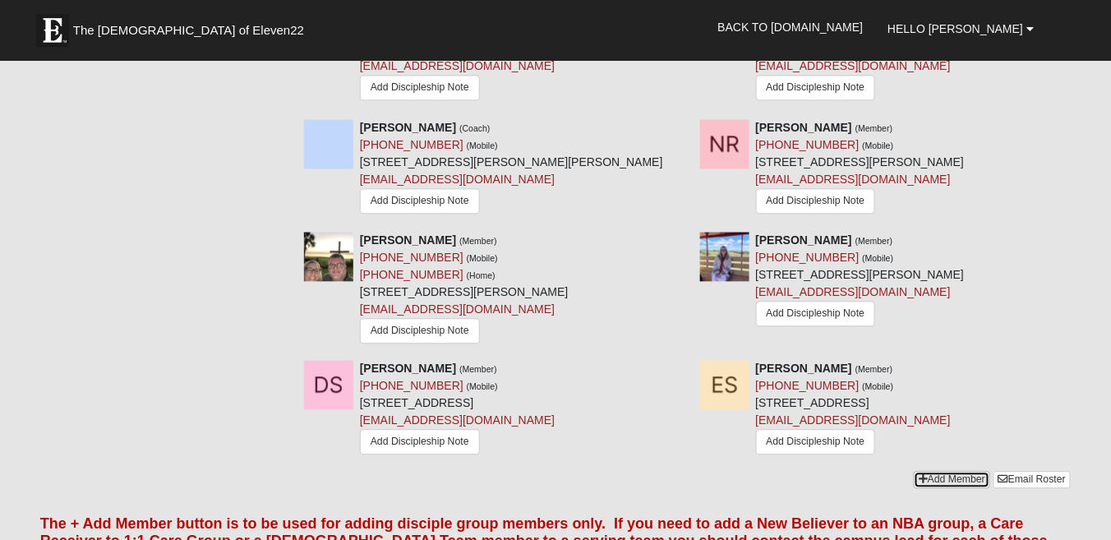
click at [934, 471] on link "Add Member" at bounding box center [952, 479] width 76 height 17
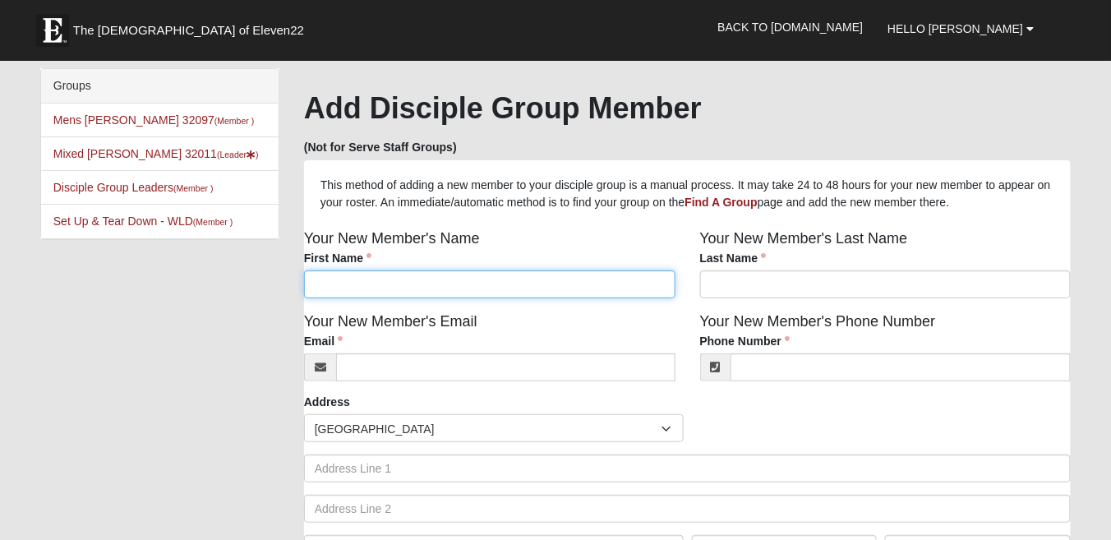
click at [384, 290] on input "First Name" at bounding box center [489, 284] width 371 height 28
type input "Deborah"
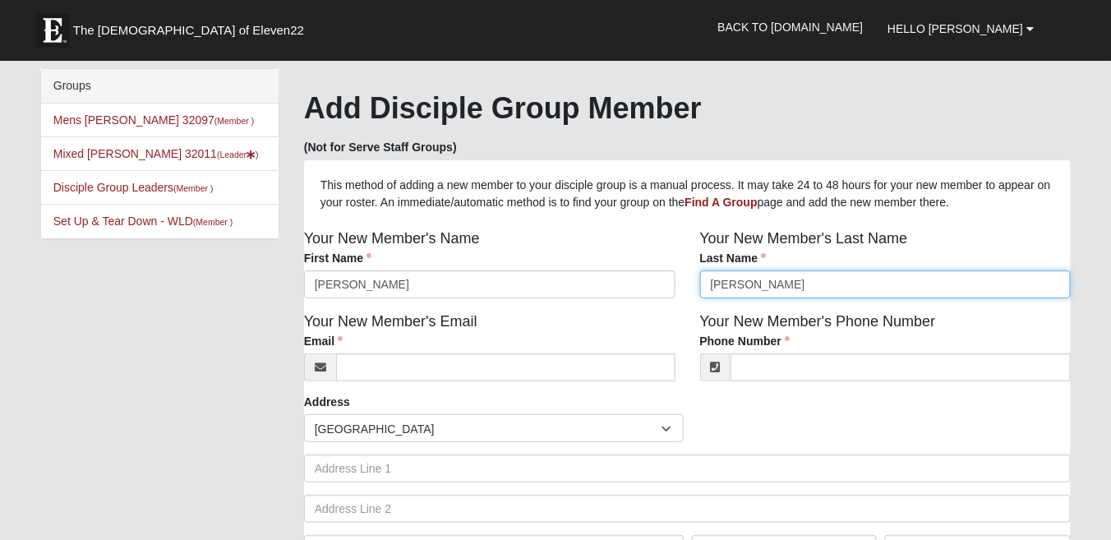
type input "Hughes"
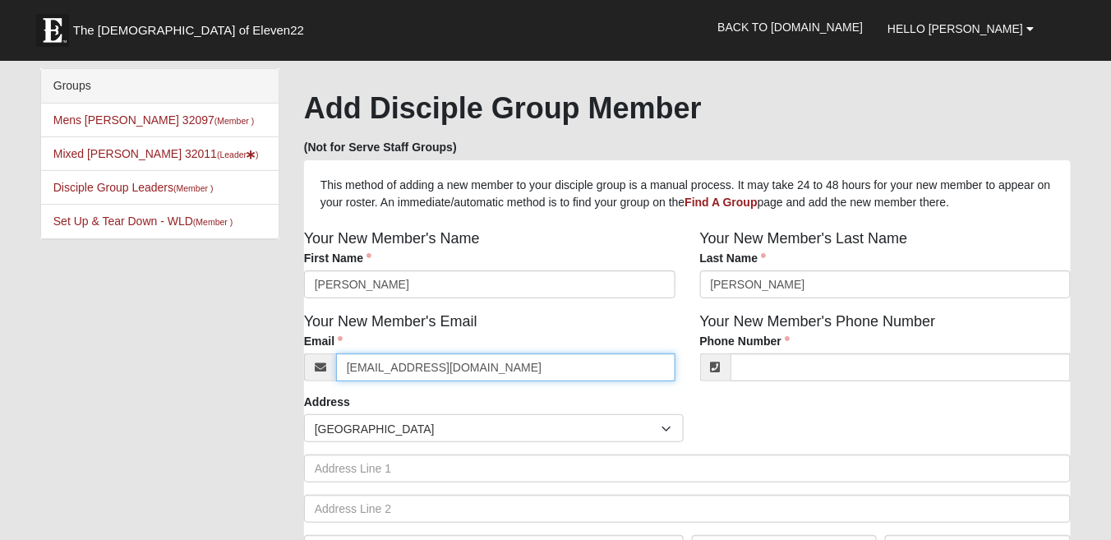
type input "debmac633@gmail.com"
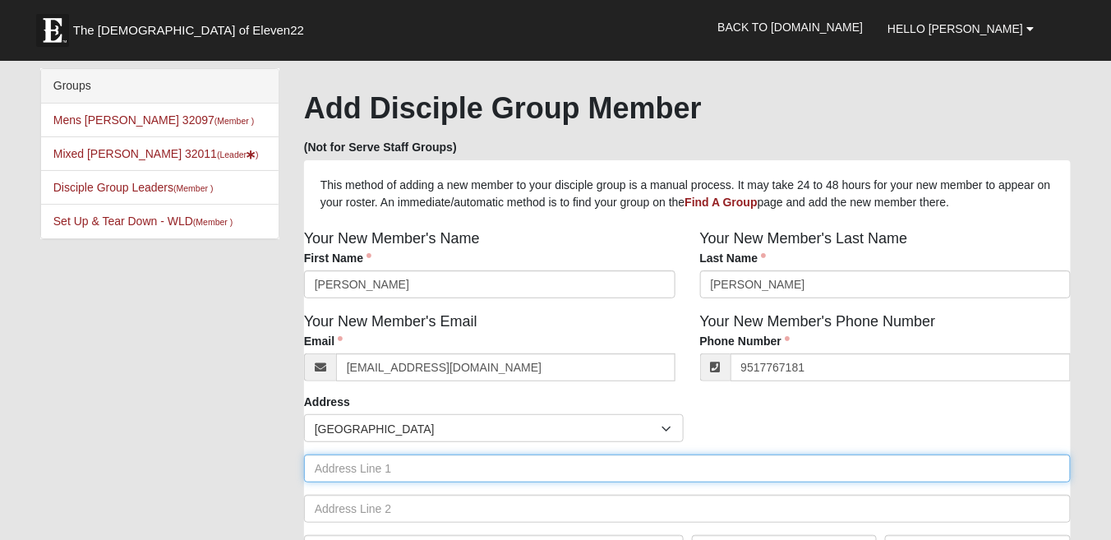
type input "(951) 776-7181"
click at [390, 472] on input "text" at bounding box center [687, 468] width 767 height 28
type input "75632 Spoonbill Lane"
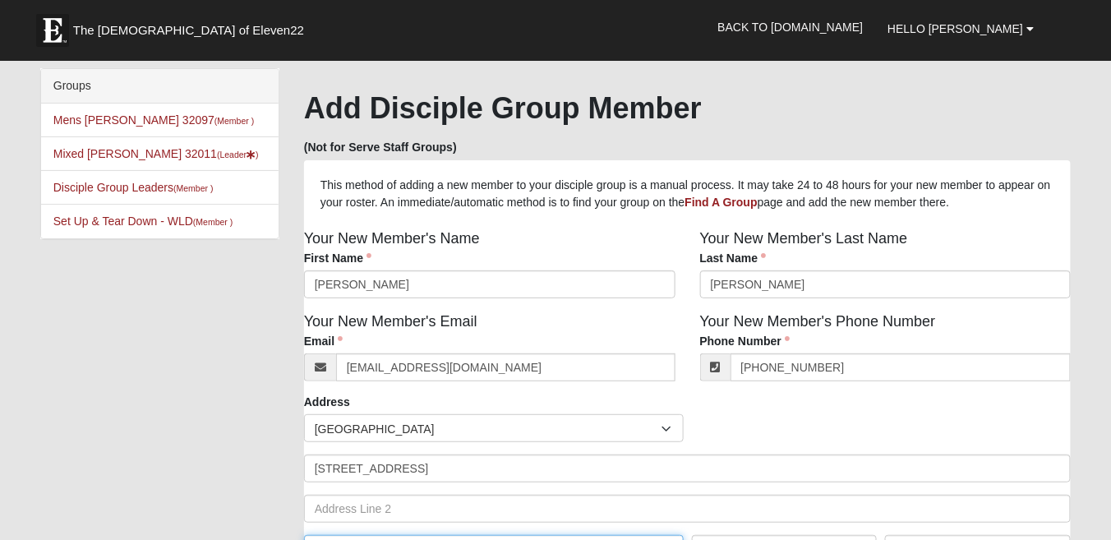
scroll to position [24, 0]
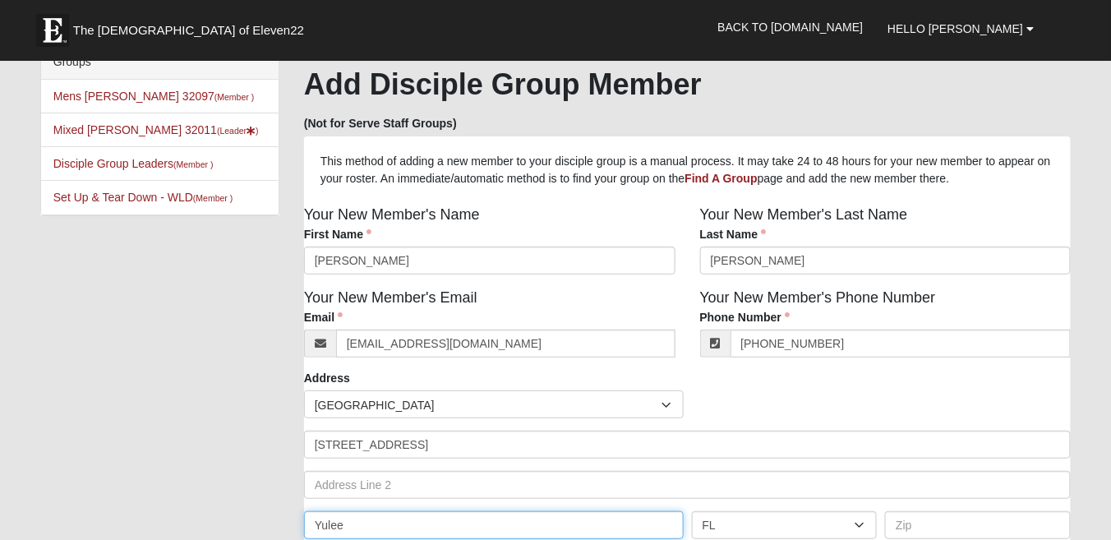
type input "Yulee"
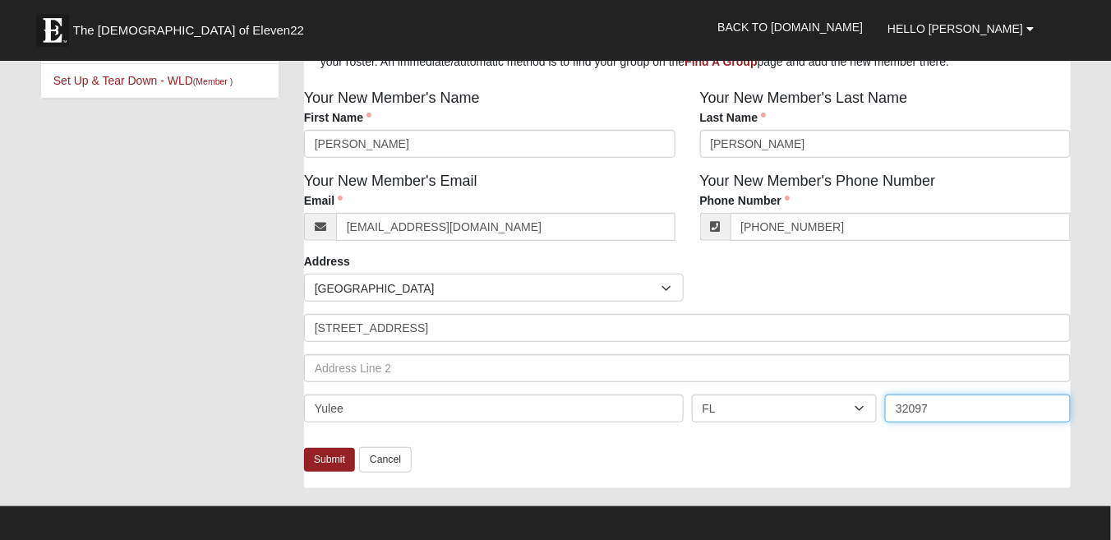
scroll to position [155, 0]
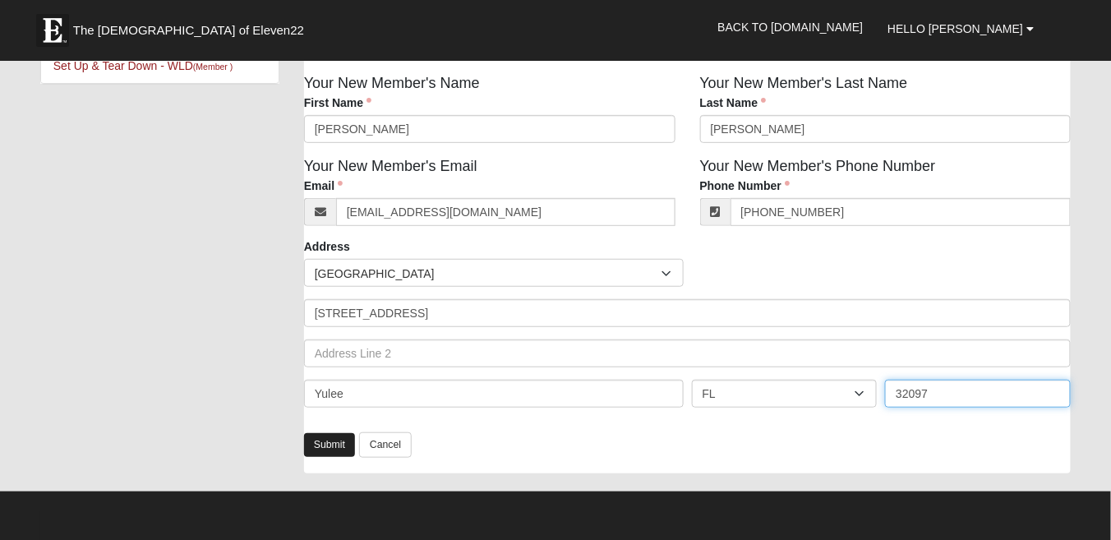
type input "32097"
click at [338, 449] on link "Submit" at bounding box center [329, 445] width 51 height 24
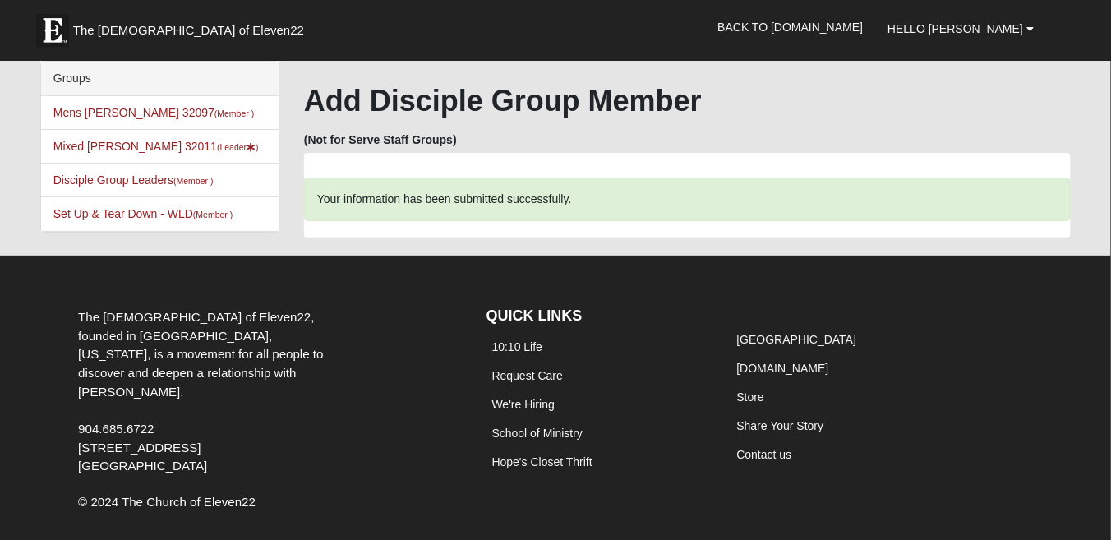
scroll to position [0, 0]
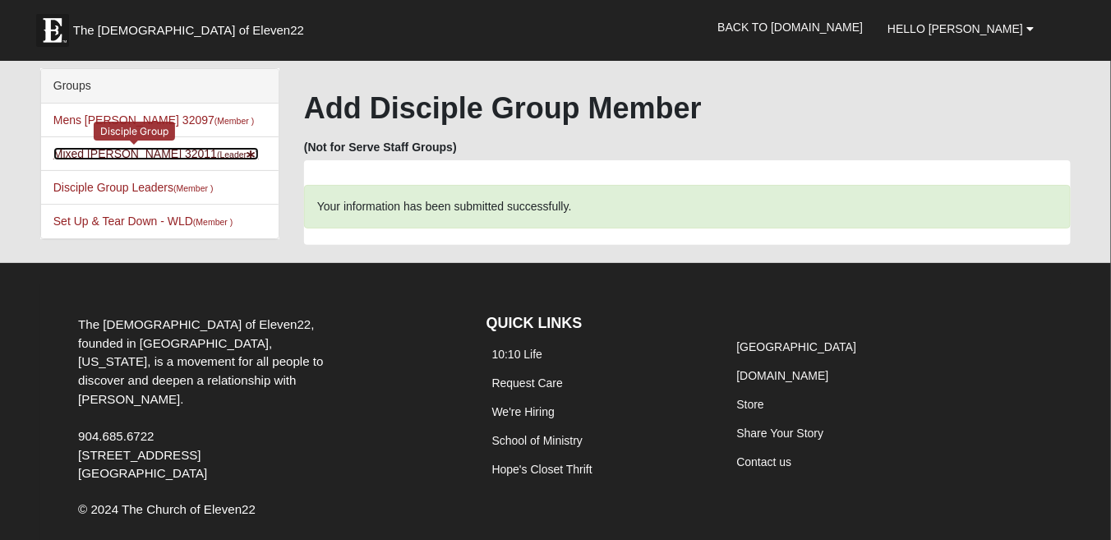
click at [82, 154] on link "Mixed Johnson 32011 (Leader )" at bounding box center [155, 153] width 205 height 13
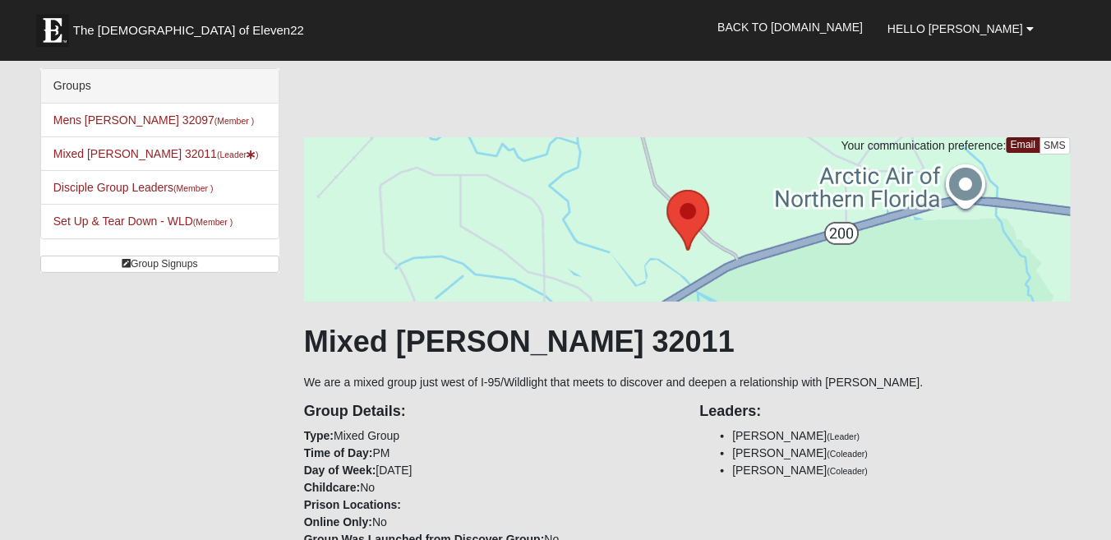
scroll to position [473, 0]
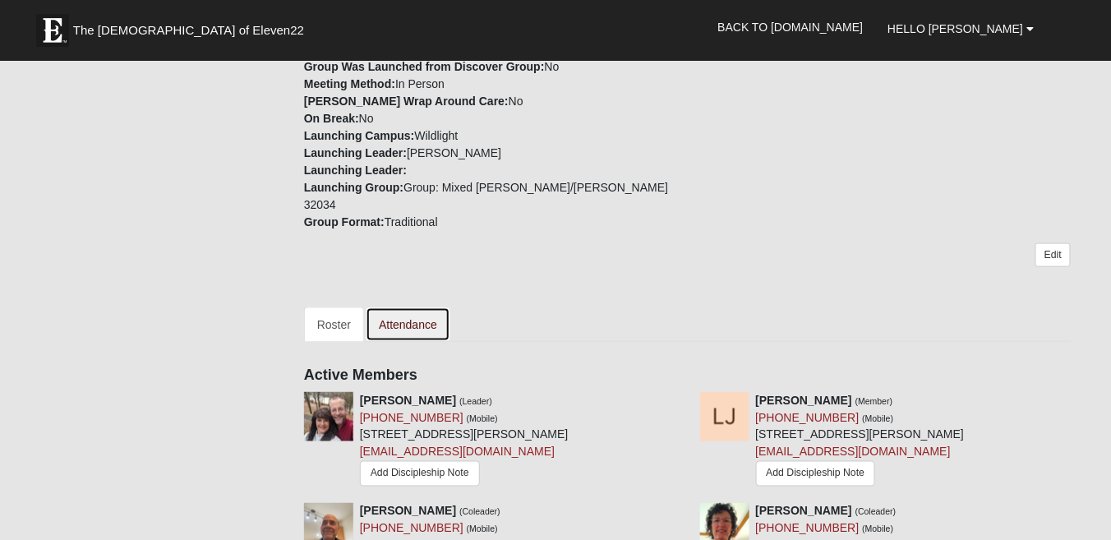
click at [424, 307] on link "Attendance" at bounding box center [408, 324] width 85 height 35
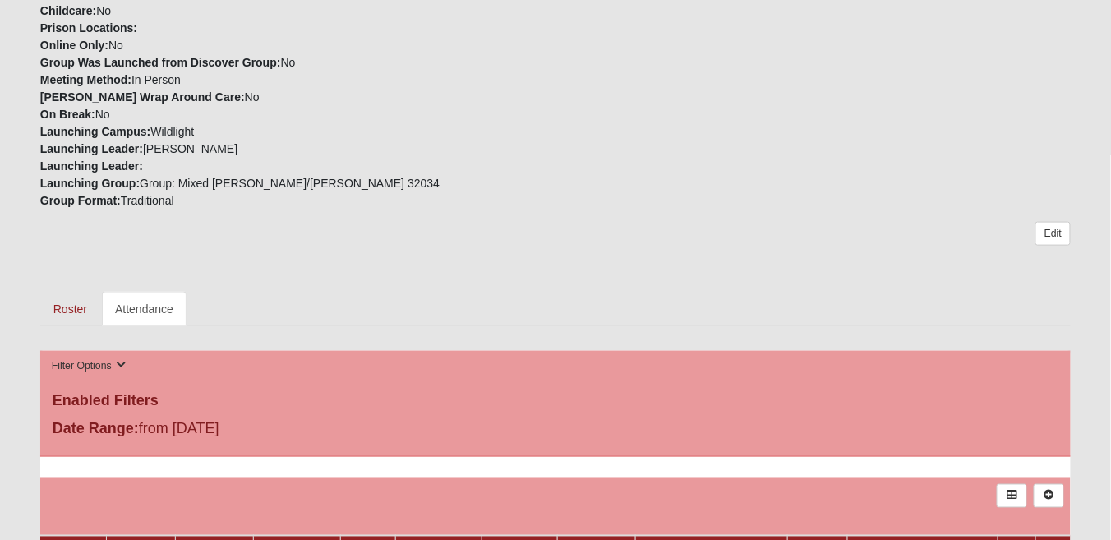
scroll to position [945, 0]
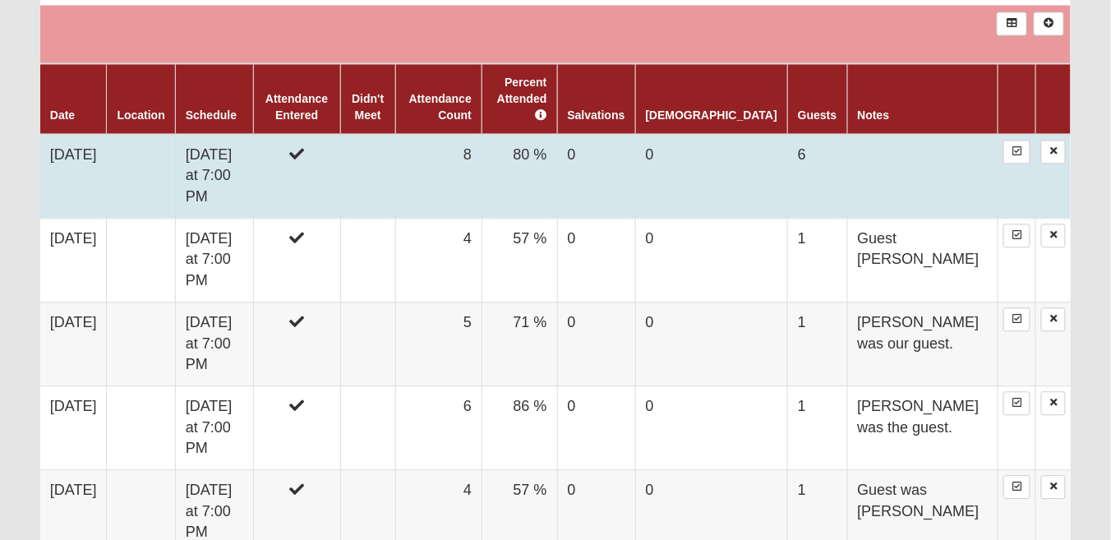
click at [76, 153] on td "[DATE]" at bounding box center [73, 176] width 67 height 85
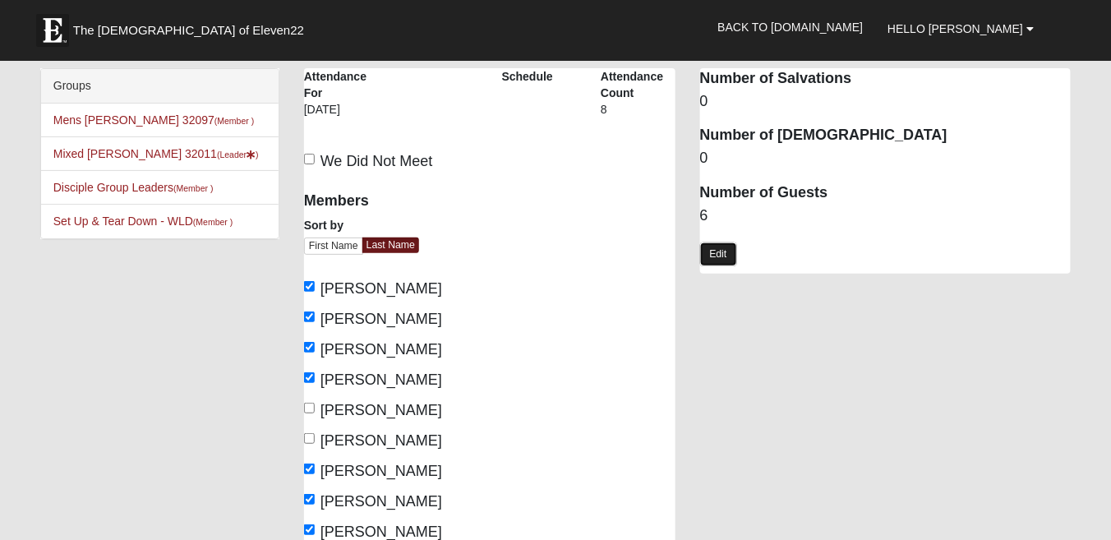
click at [717, 259] on link "Edit" at bounding box center [718, 254] width 37 height 24
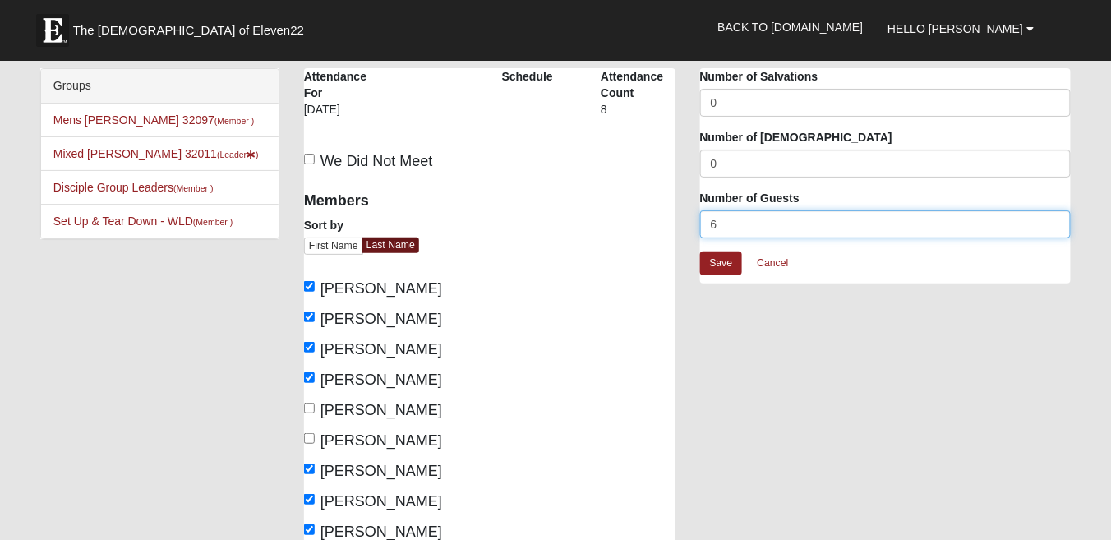
drag, startPoint x: 727, startPoint y: 220, endPoint x: 700, endPoint y: 222, distance: 27.2
click at [700, 222] on input "6" at bounding box center [885, 224] width 371 height 28
type input "4"
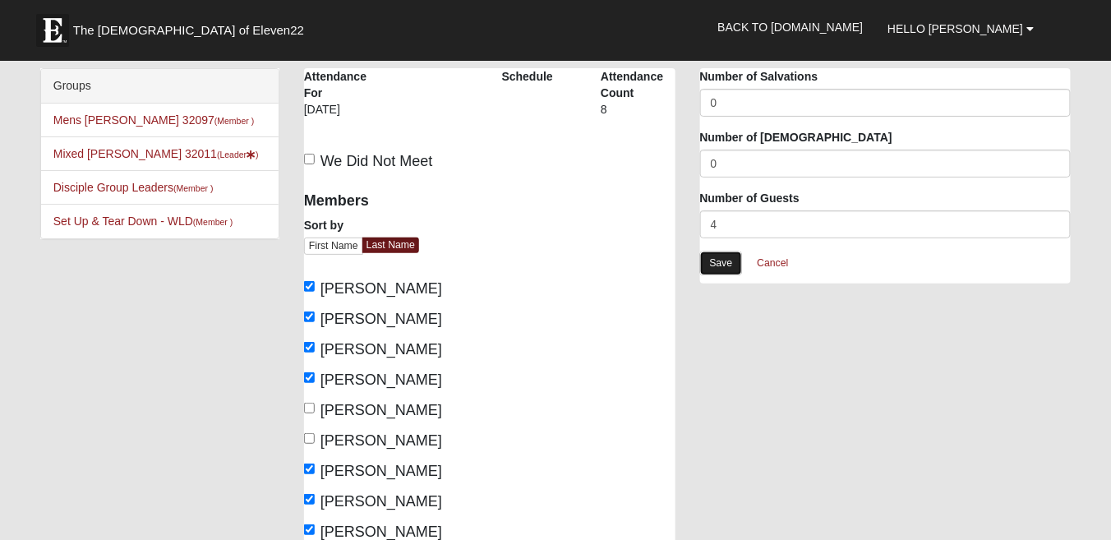
click at [723, 261] on link "Save" at bounding box center [721, 263] width 43 height 24
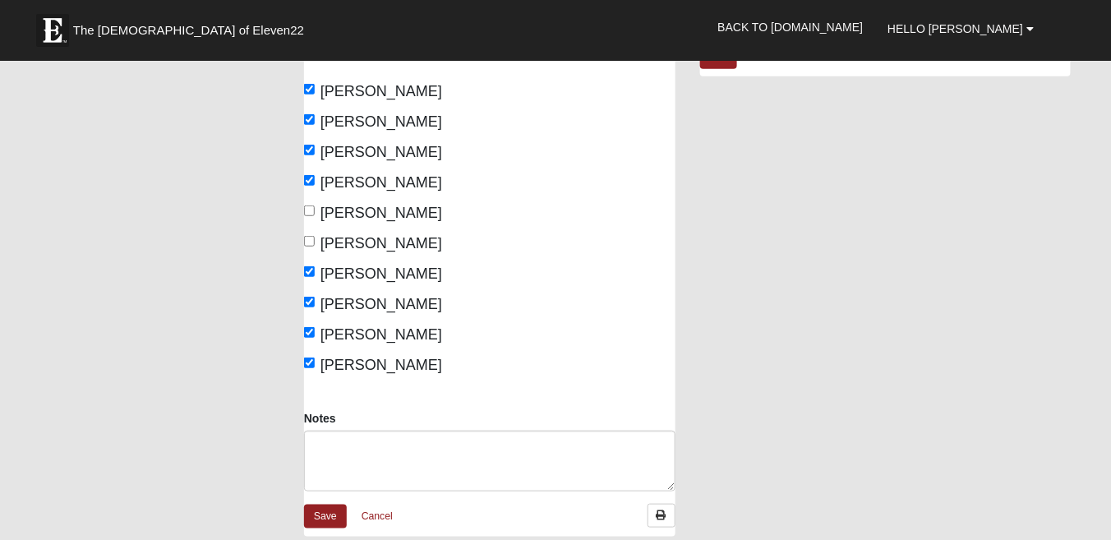
scroll to position [219, 0]
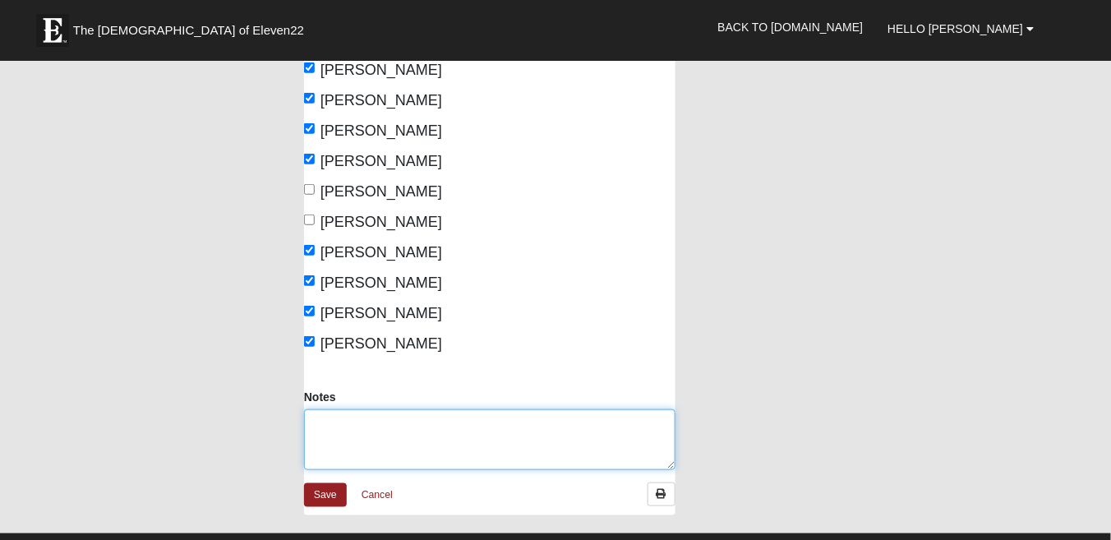
click at [346, 427] on textarea "Notes" at bounding box center [489, 439] width 371 height 61
click at [356, 417] on textarea "Visitors Lee & Yvette Patch" at bounding box center [489, 439] width 371 height 61
click at [429, 436] on textarea "Visitors Lee & Yvette Patch" at bounding box center [489, 439] width 371 height 61
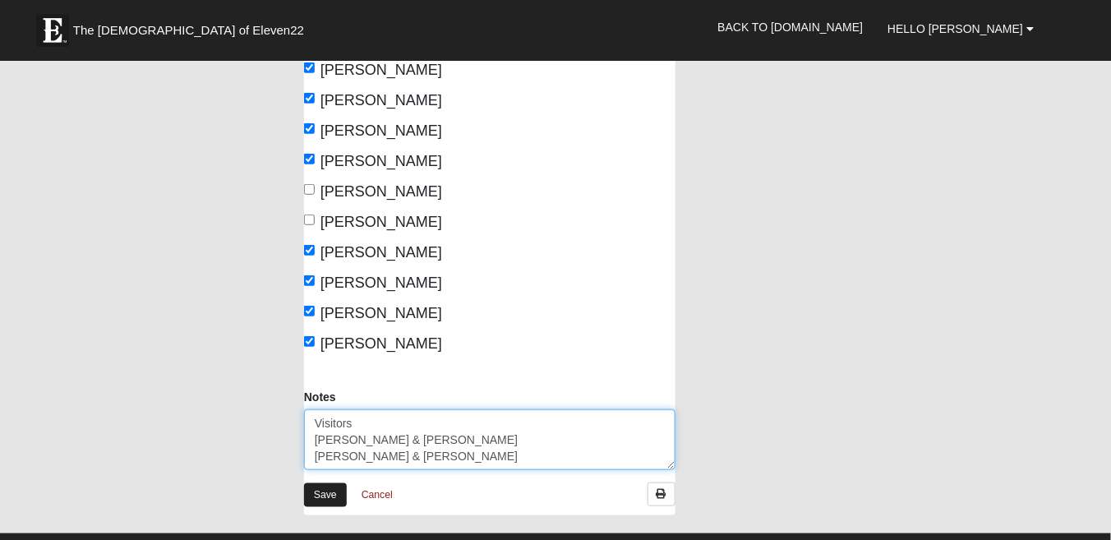
type textarea "Visitors [PERSON_NAME] & [PERSON_NAME] [PERSON_NAME] & [PERSON_NAME]"
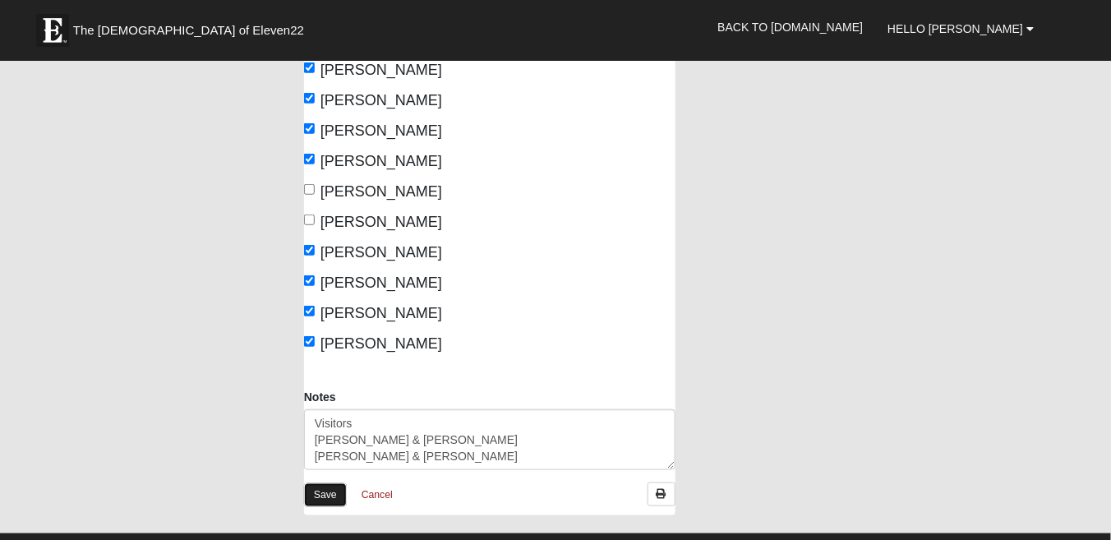
click at [327, 495] on link "Save" at bounding box center [325, 495] width 43 height 24
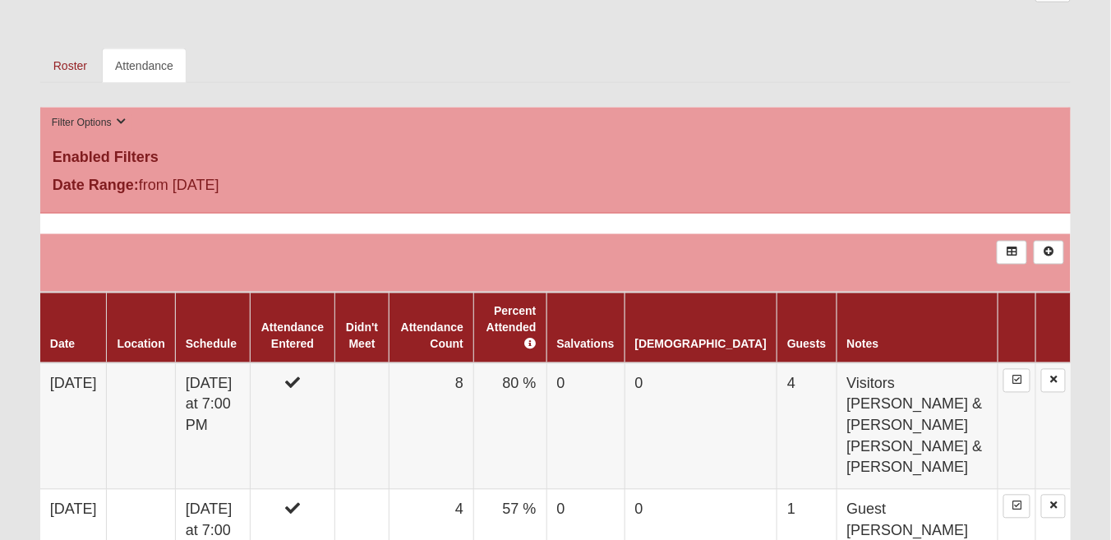
scroll to position [818, 0]
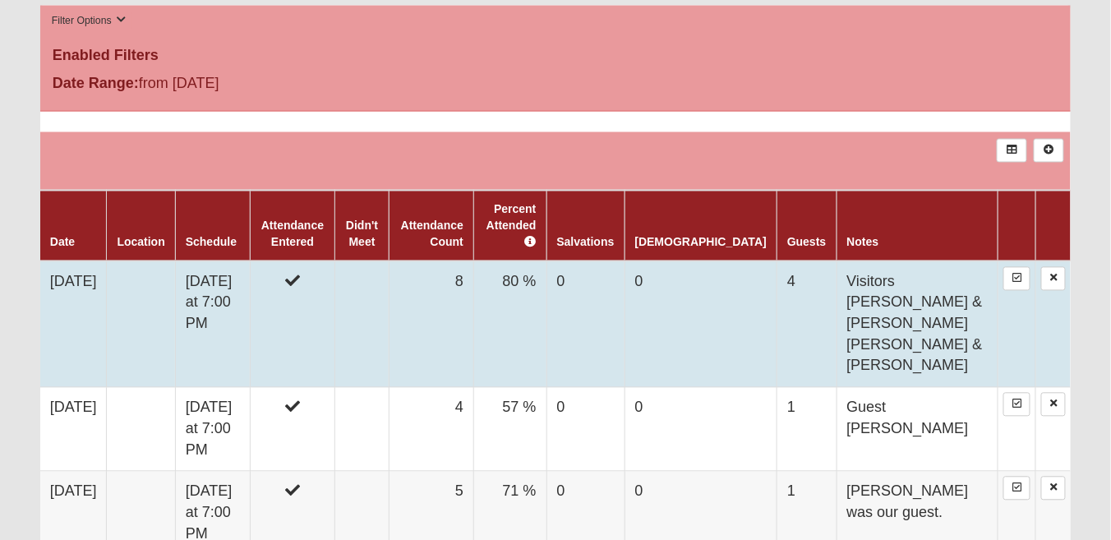
click at [87, 292] on td "[DATE]" at bounding box center [73, 324] width 67 height 127
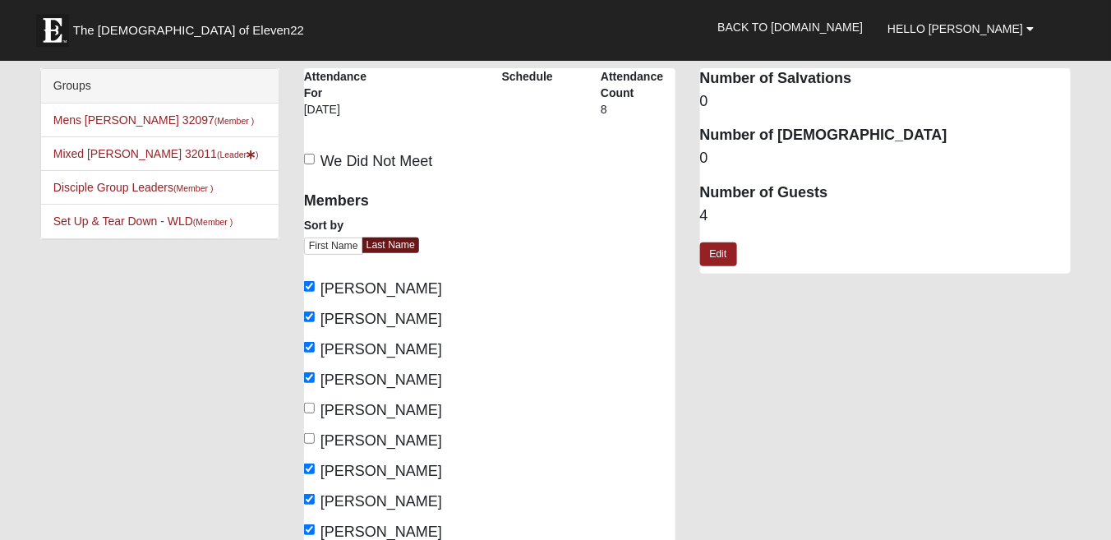
scroll to position [473, 0]
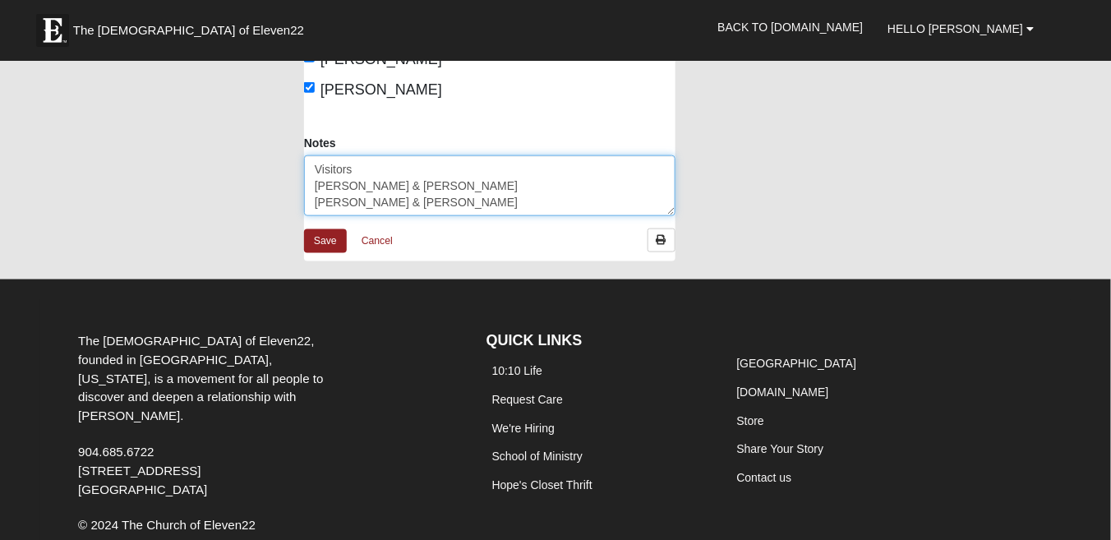
drag, startPoint x: 360, startPoint y: 165, endPoint x: 305, endPoint y: 166, distance: 55.1
click at [305, 166] on textarea "Visitors [PERSON_NAME] & [PERSON_NAME] [PERSON_NAME] & [PERSON_NAME]" at bounding box center [489, 185] width 371 height 61
type textarea "Guests [PERSON_NAME] & [PERSON_NAME] [PERSON_NAME] & [PERSON_NAME]"
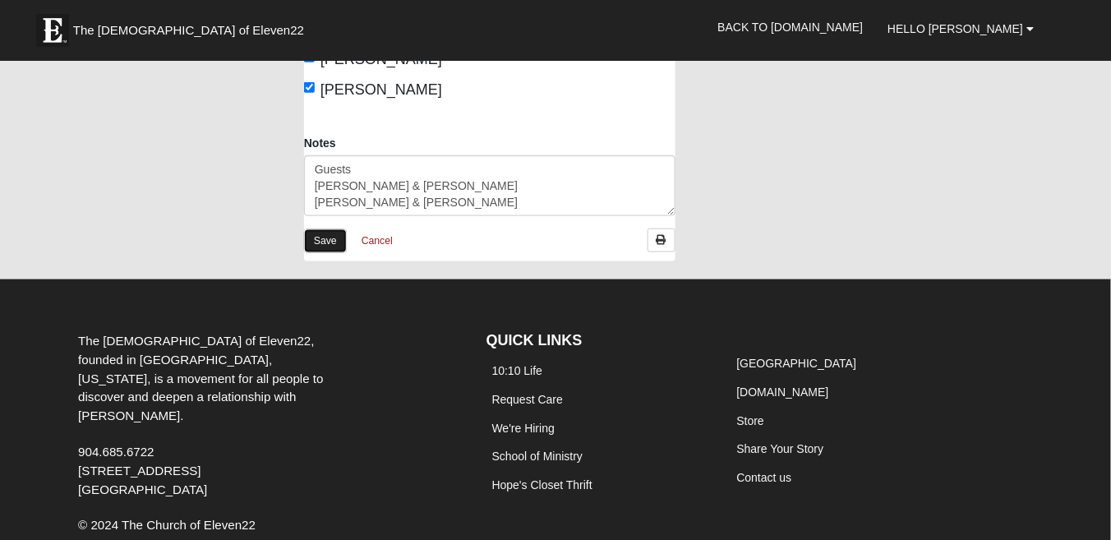
click at [330, 237] on link "Save" at bounding box center [325, 241] width 43 height 24
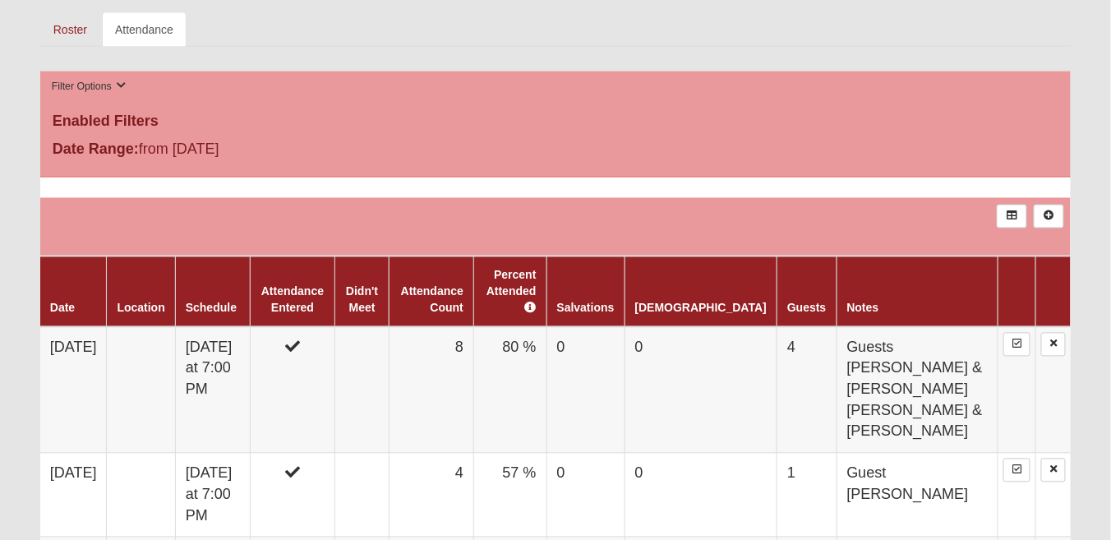
scroll to position [759, 0]
